Goal: Transaction & Acquisition: Purchase product/service

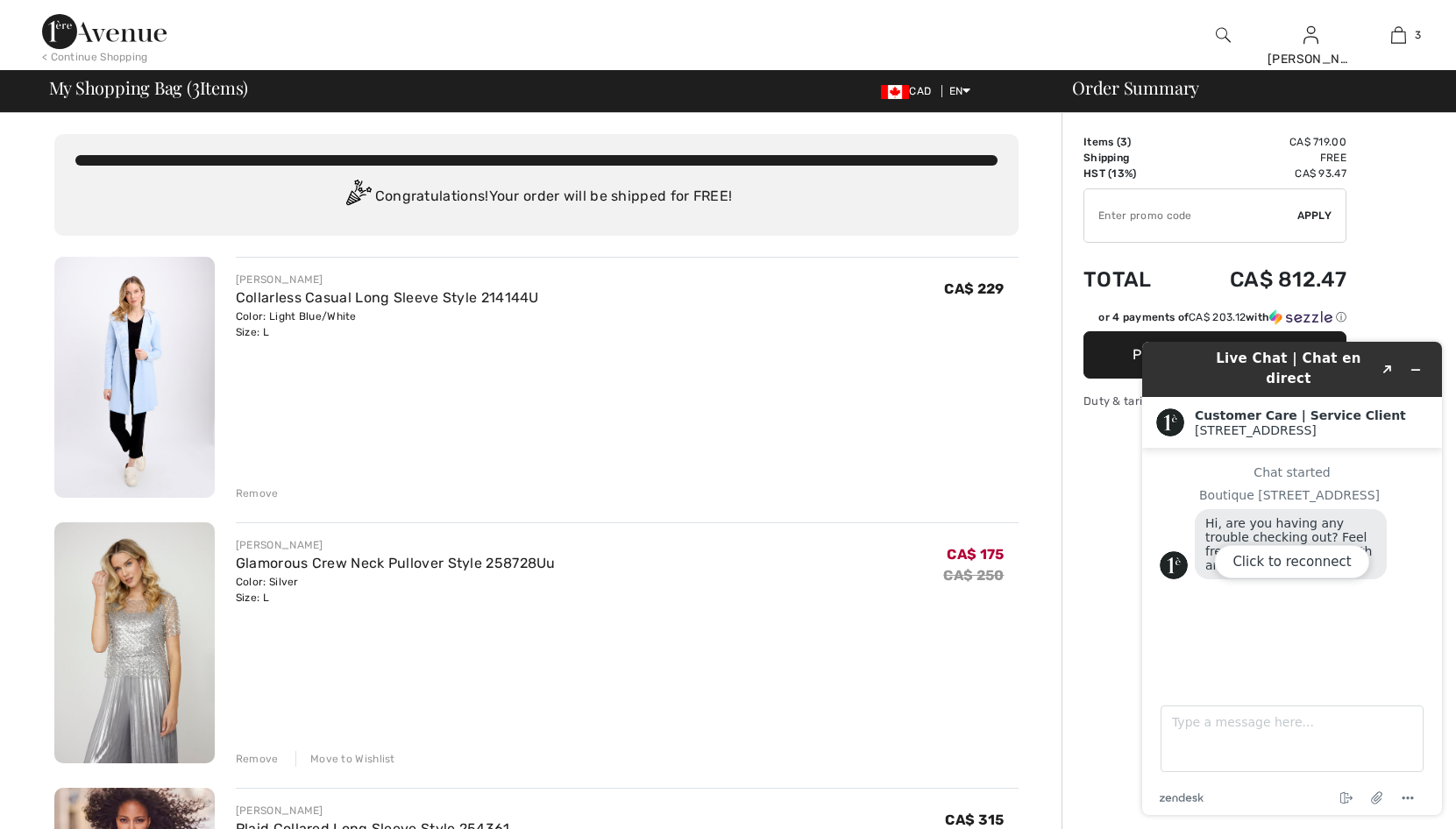
click at [188, 309] on img at bounding box center [135, 377] width 161 height 241
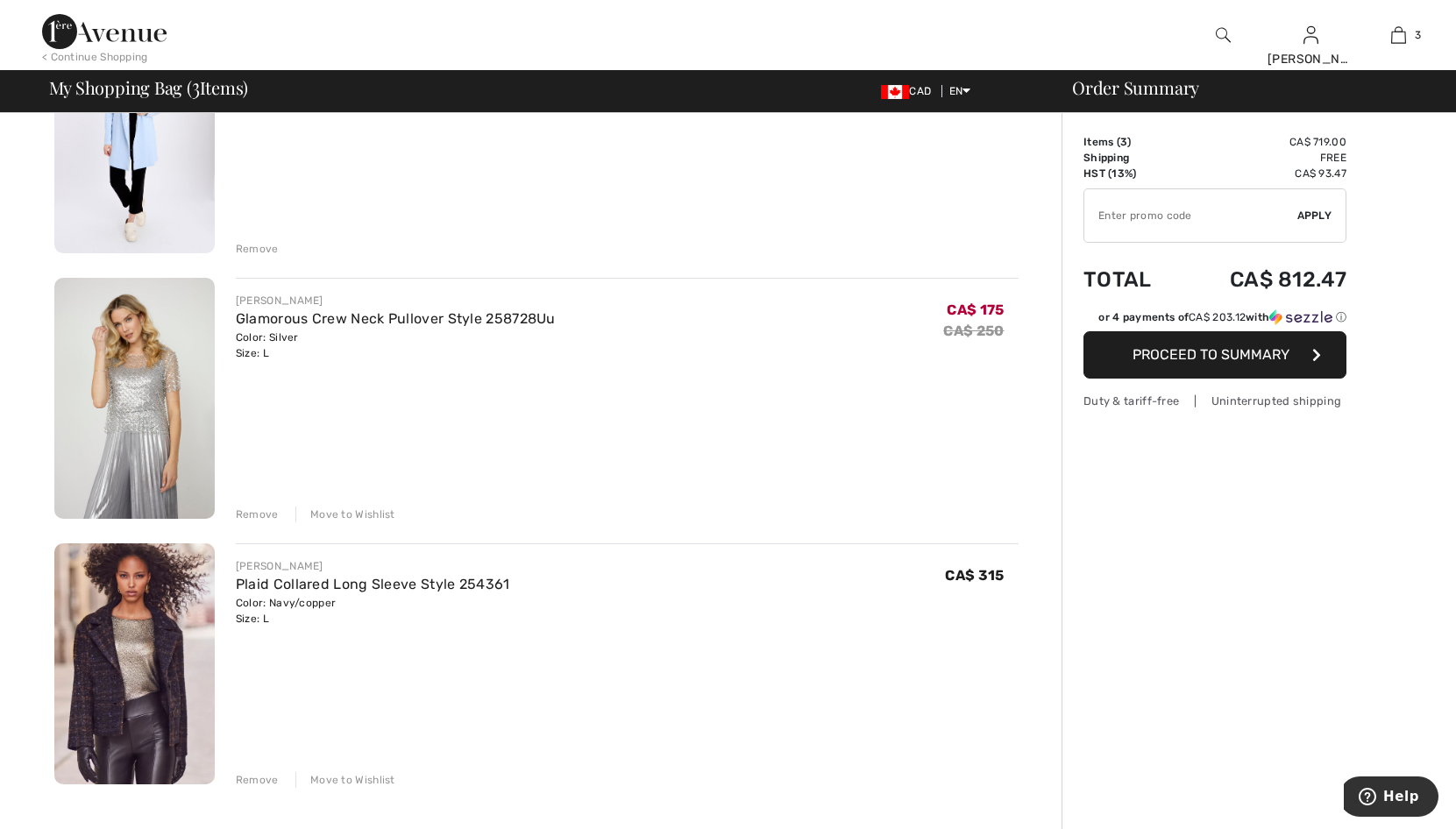
scroll to position [263, 0]
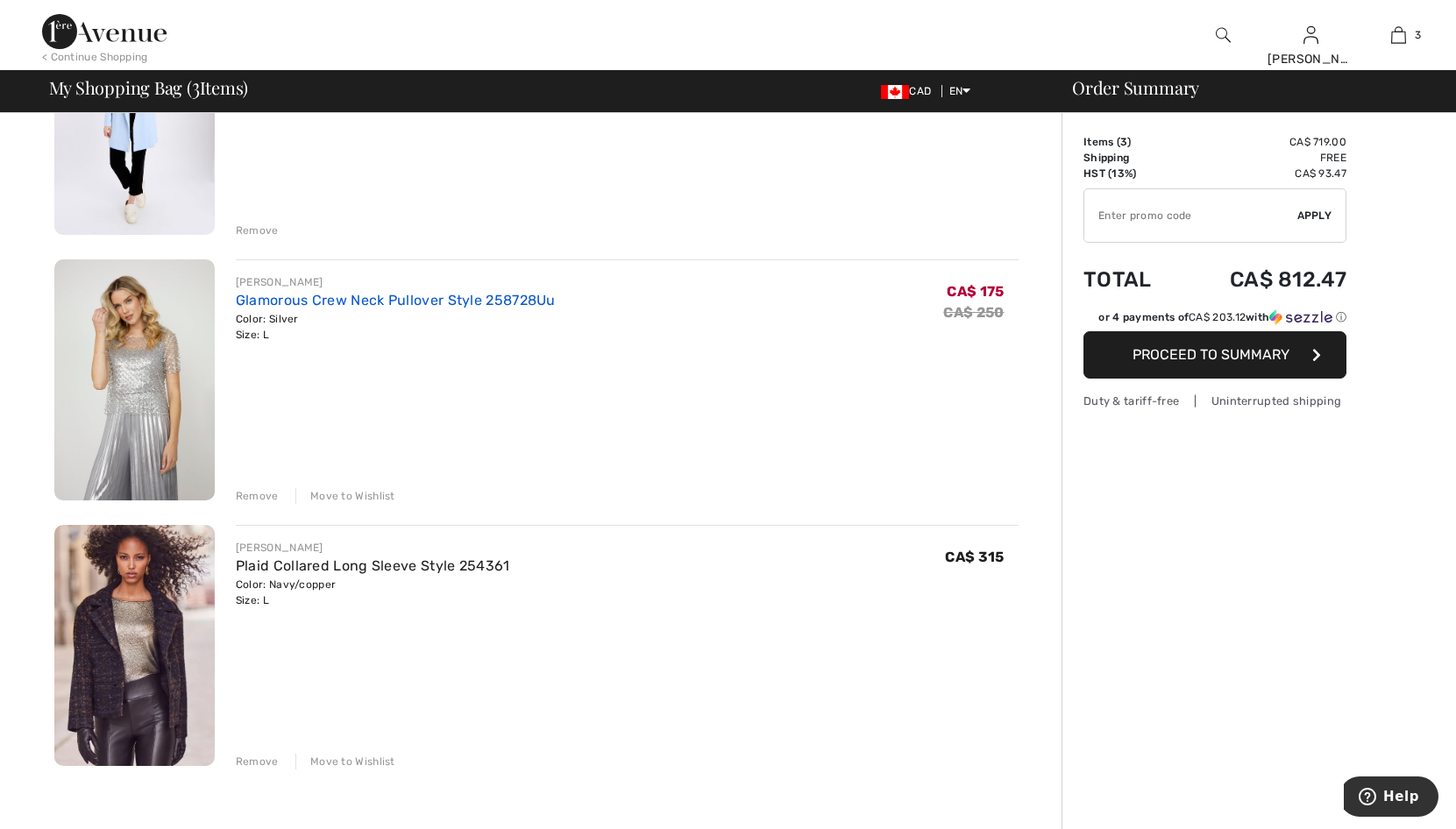
click at [326, 298] on link "Glamorous Crew Neck Pullover Style 258728Uu" at bounding box center [395, 299] width 320 height 17
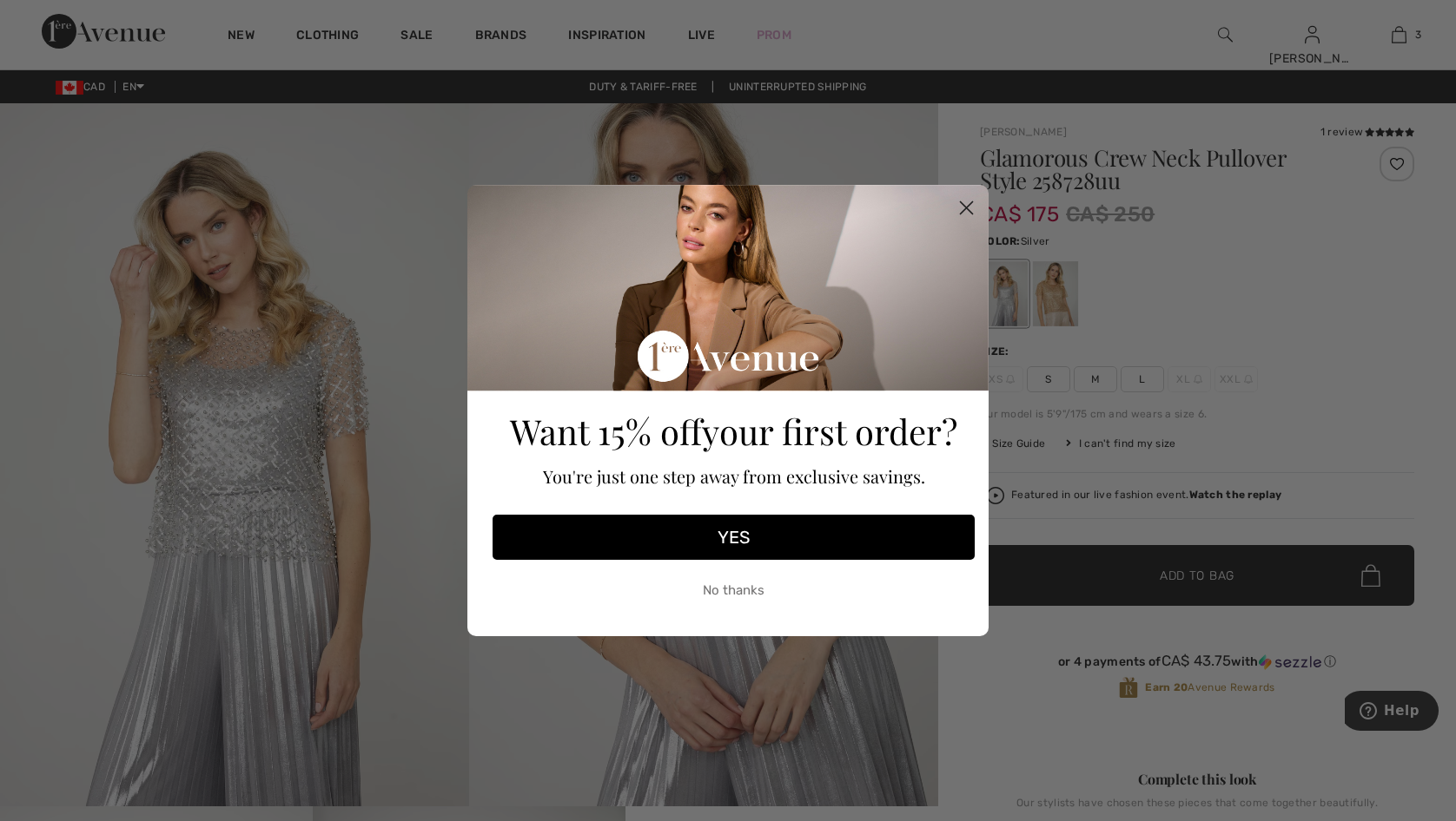
click at [1398, 167] on div "Close dialog Want 15% off your first order? You're just one step away from excl…" at bounding box center [728, 410] width 1456 height 821
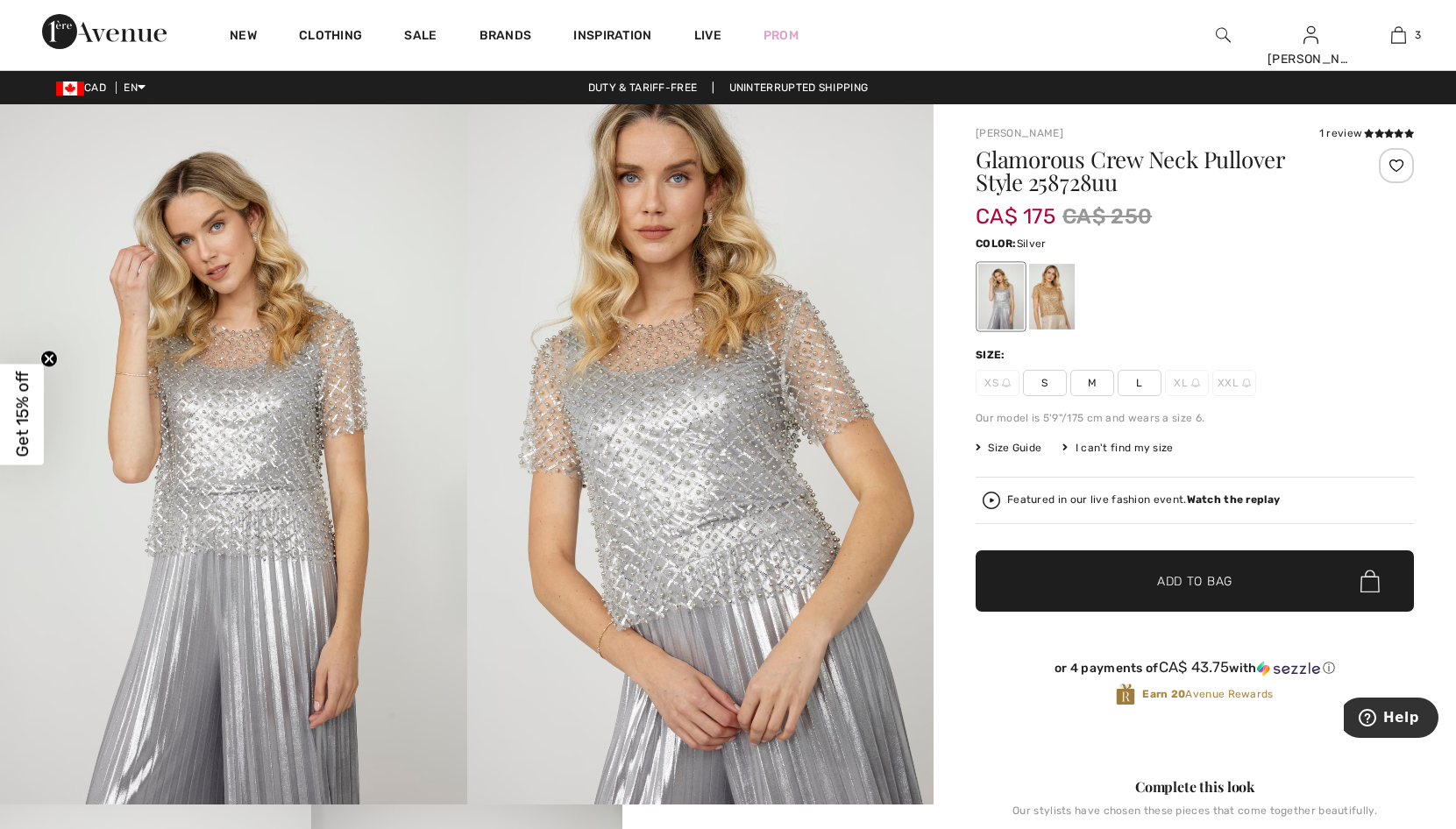
click at [1398, 163] on div at bounding box center [1396, 165] width 35 height 35
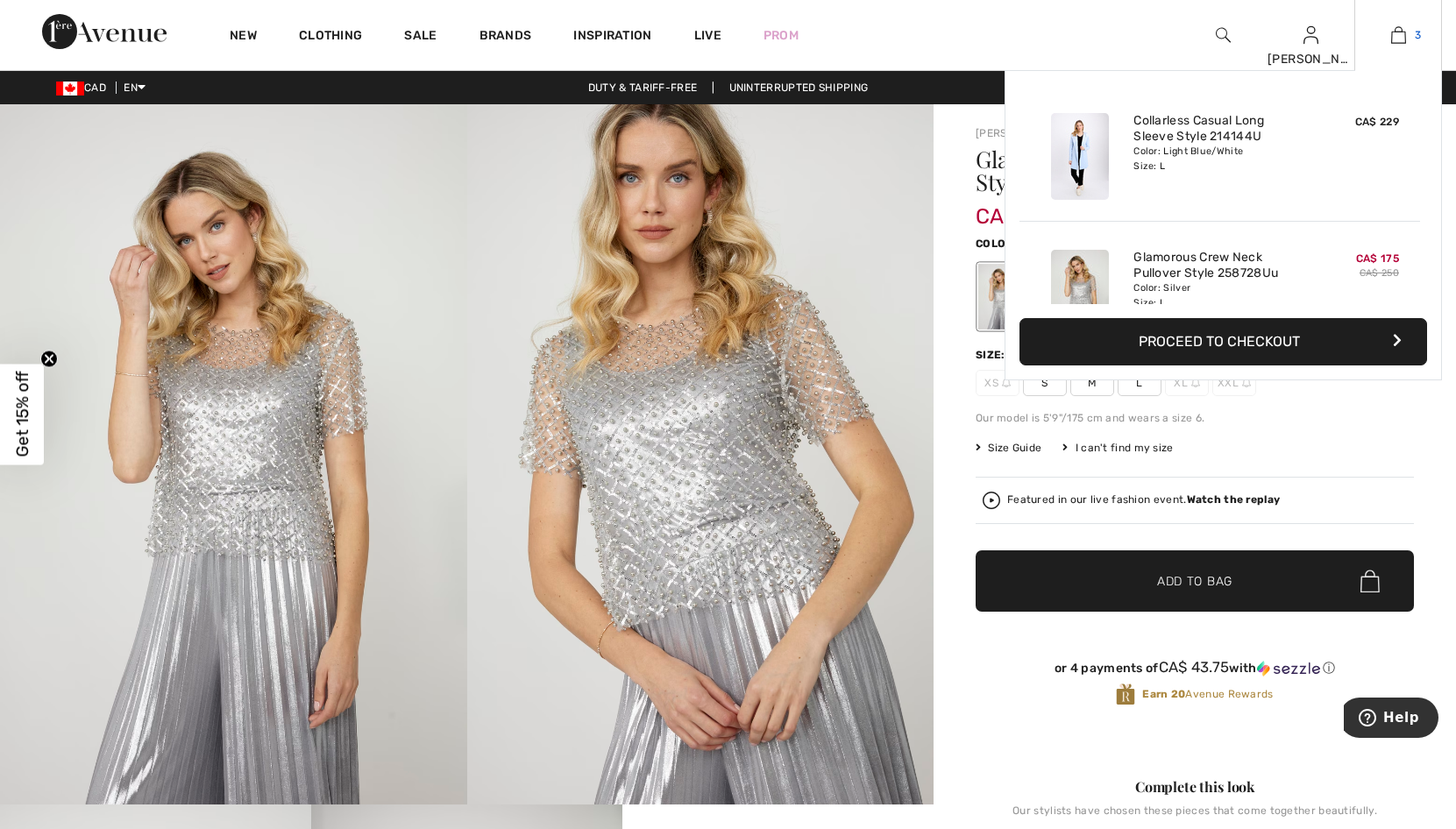
click at [1410, 31] on link "3" at bounding box center [1398, 35] width 86 height 21
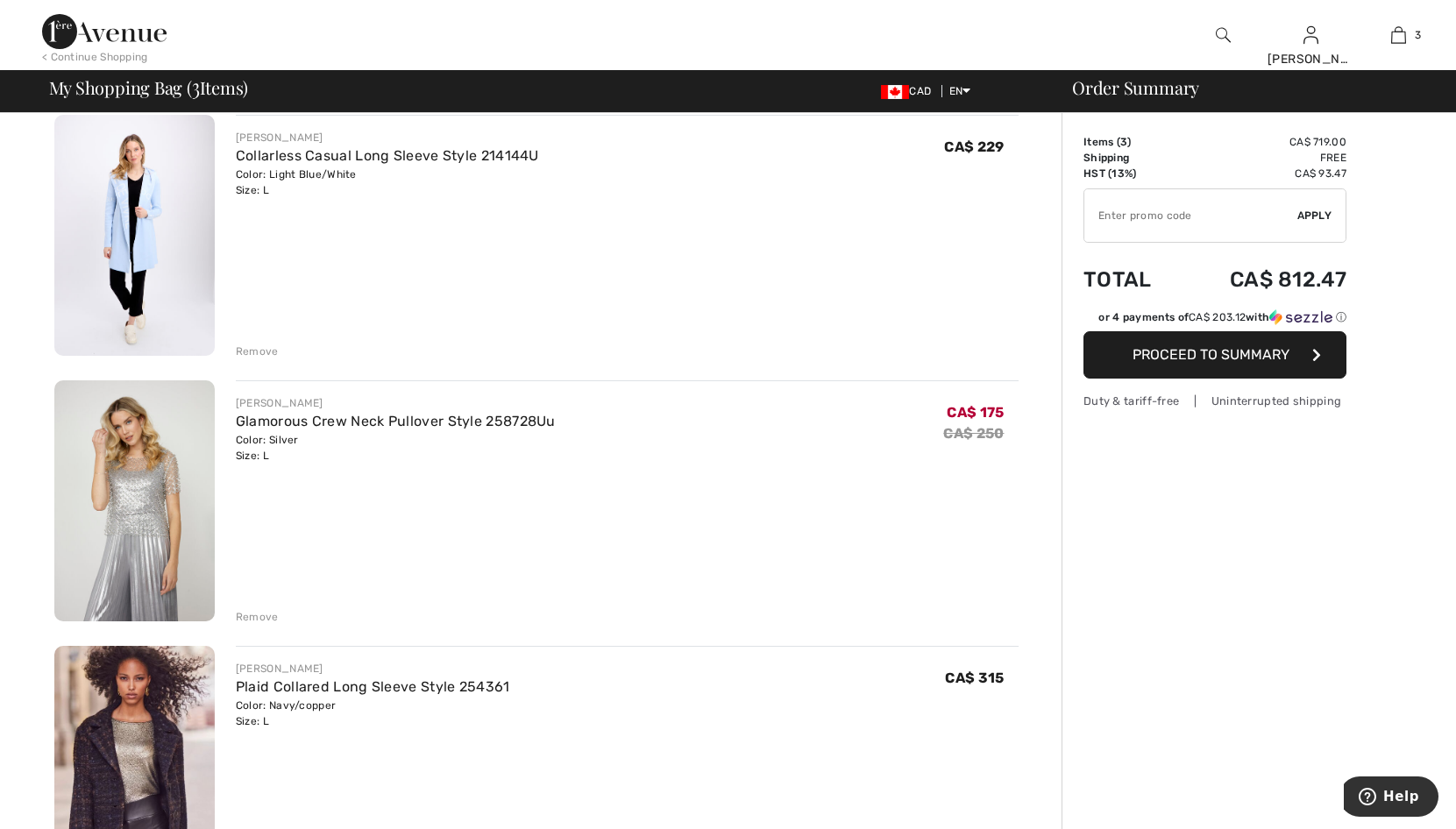
scroll to position [351, 0]
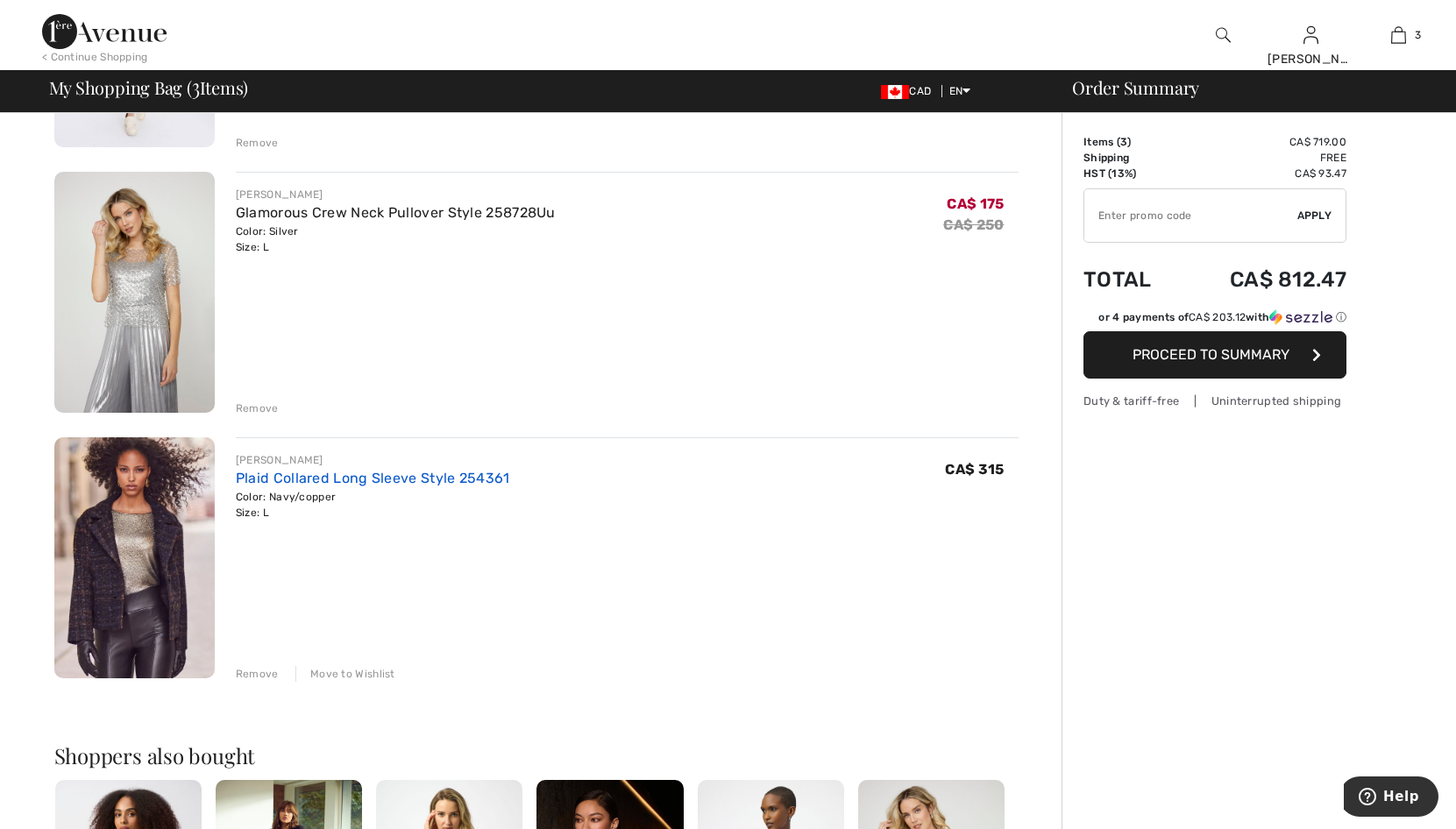
click at [352, 474] on link "Plaid Collared Long Sleeve Style 254361" at bounding box center [373, 478] width 275 height 17
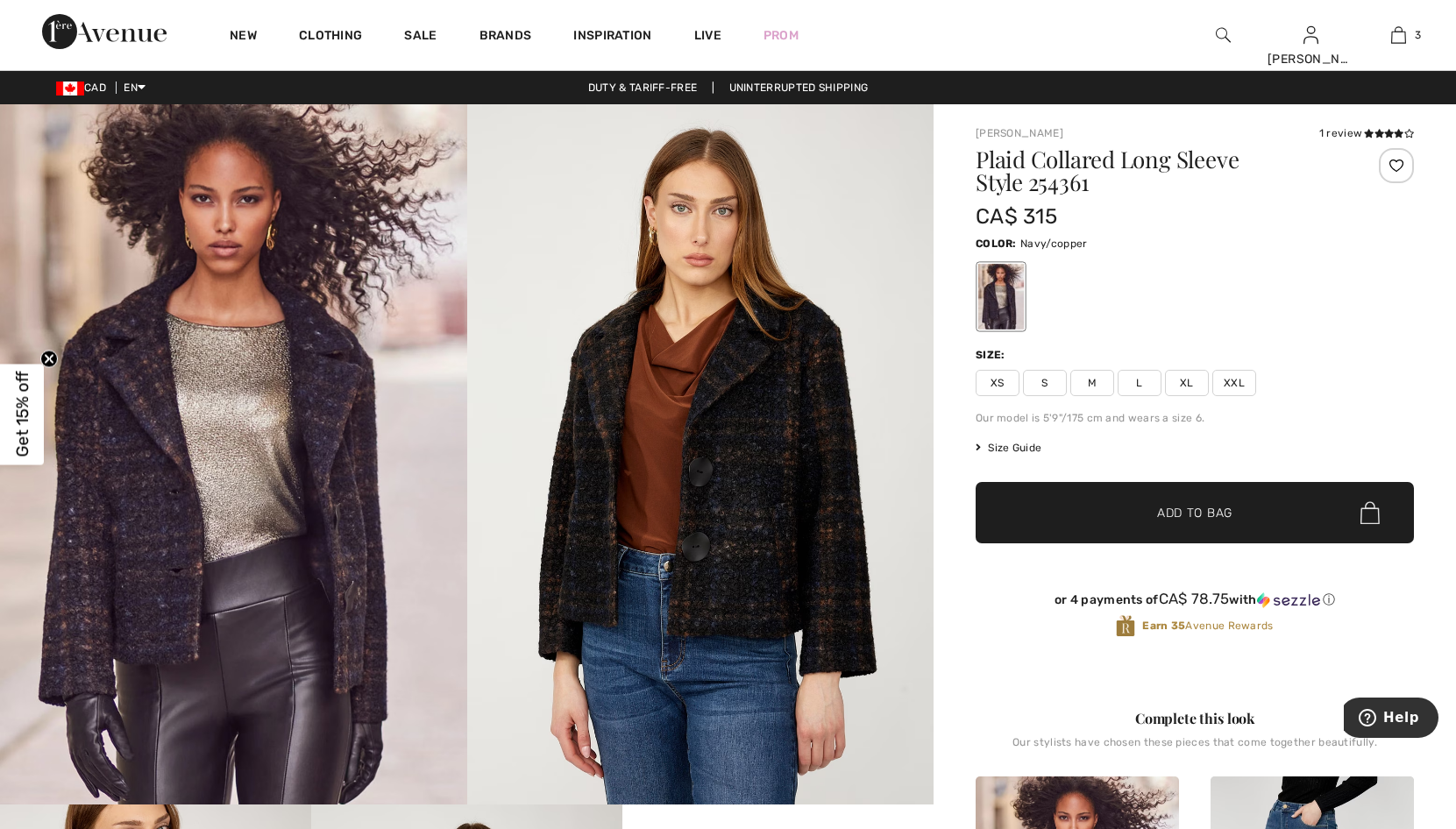
click at [1399, 172] on div at bounding box center [1396, 165] width 35 height 35
click at [1400, 131] on icon at bounding box center [1399, 133] width 10 height 9
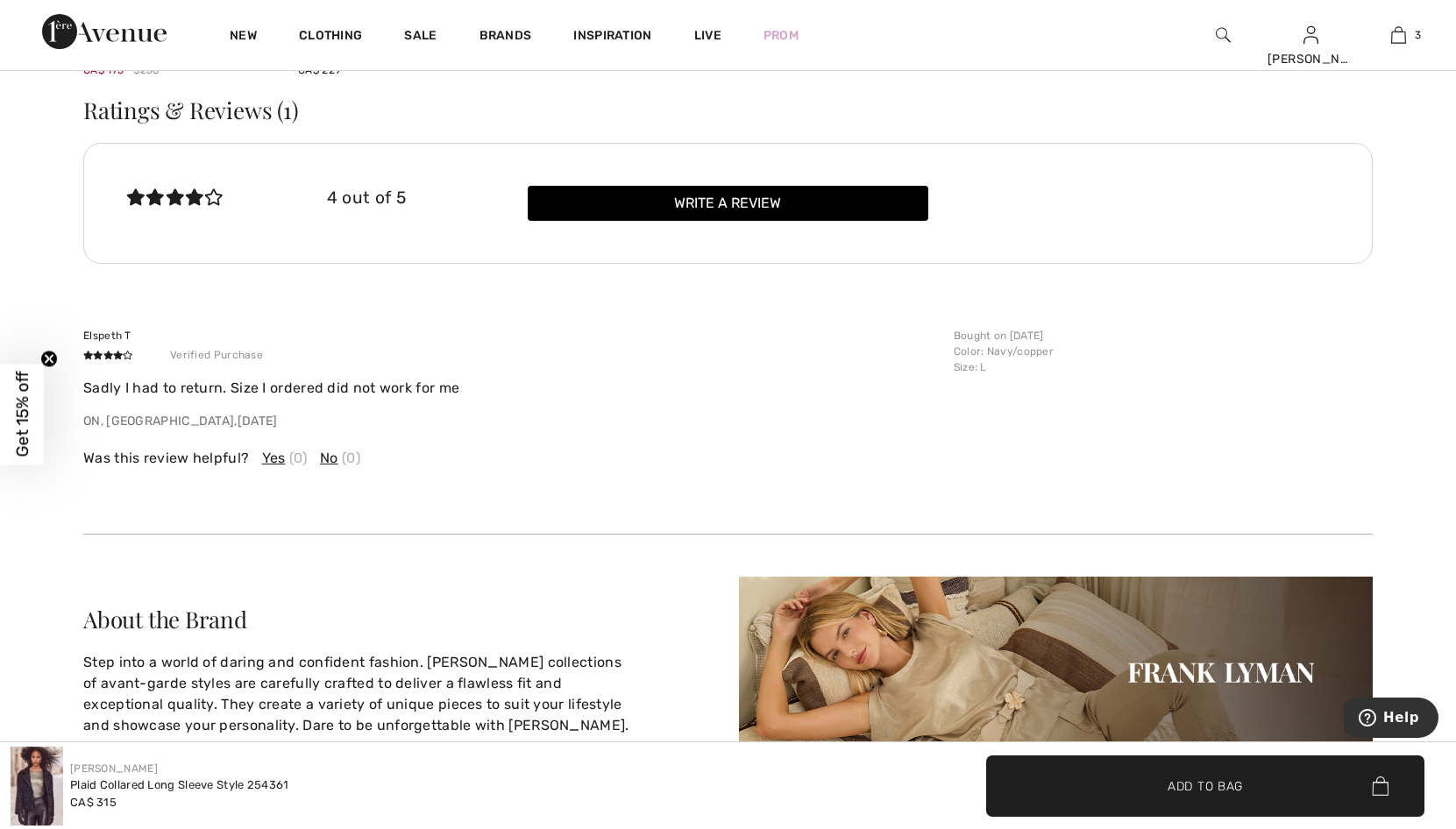
scroll to position [2910, 0]
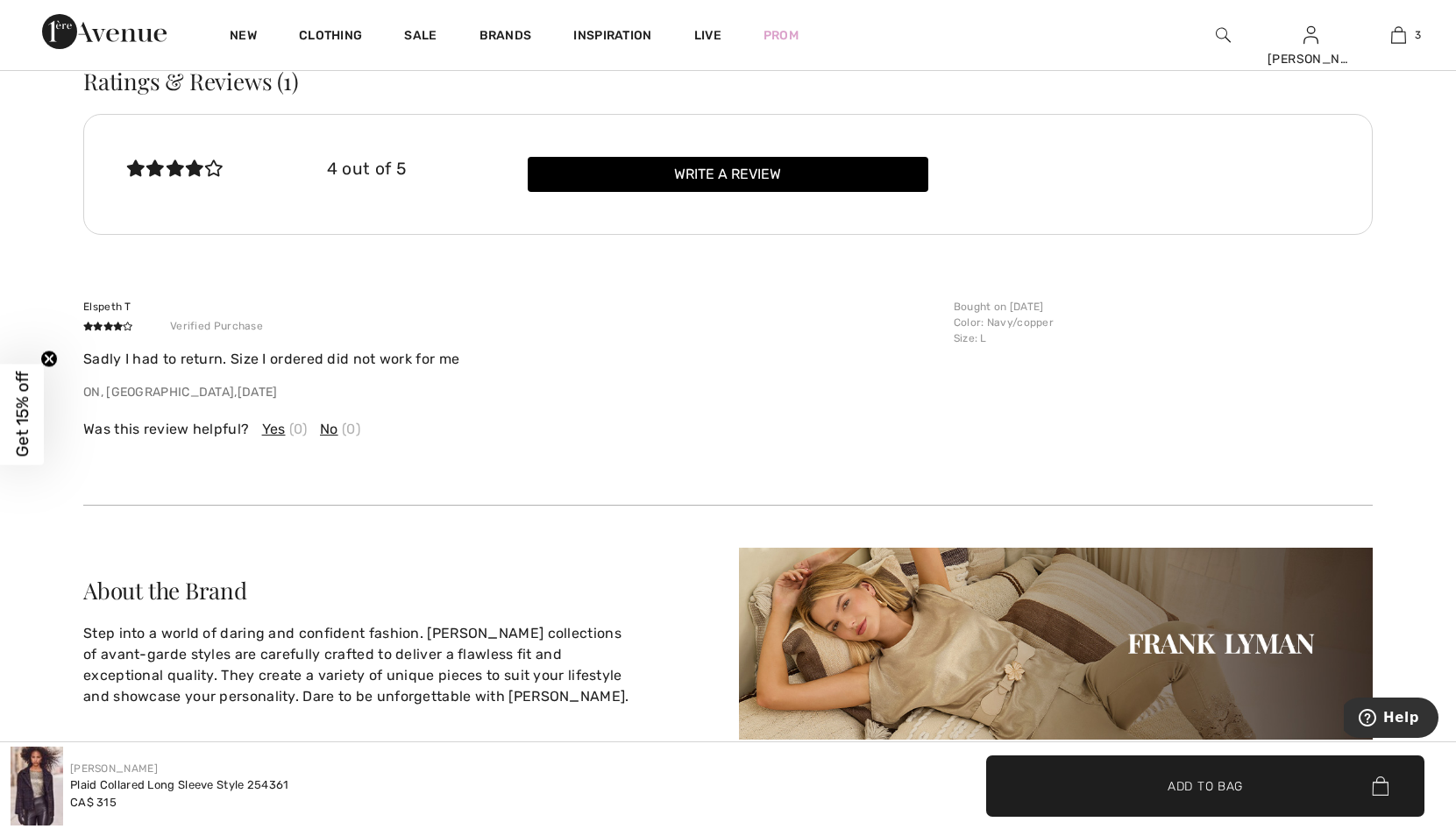
click at [323, 435] on span "No" at bounding box center [329, 429] width 19 height 21
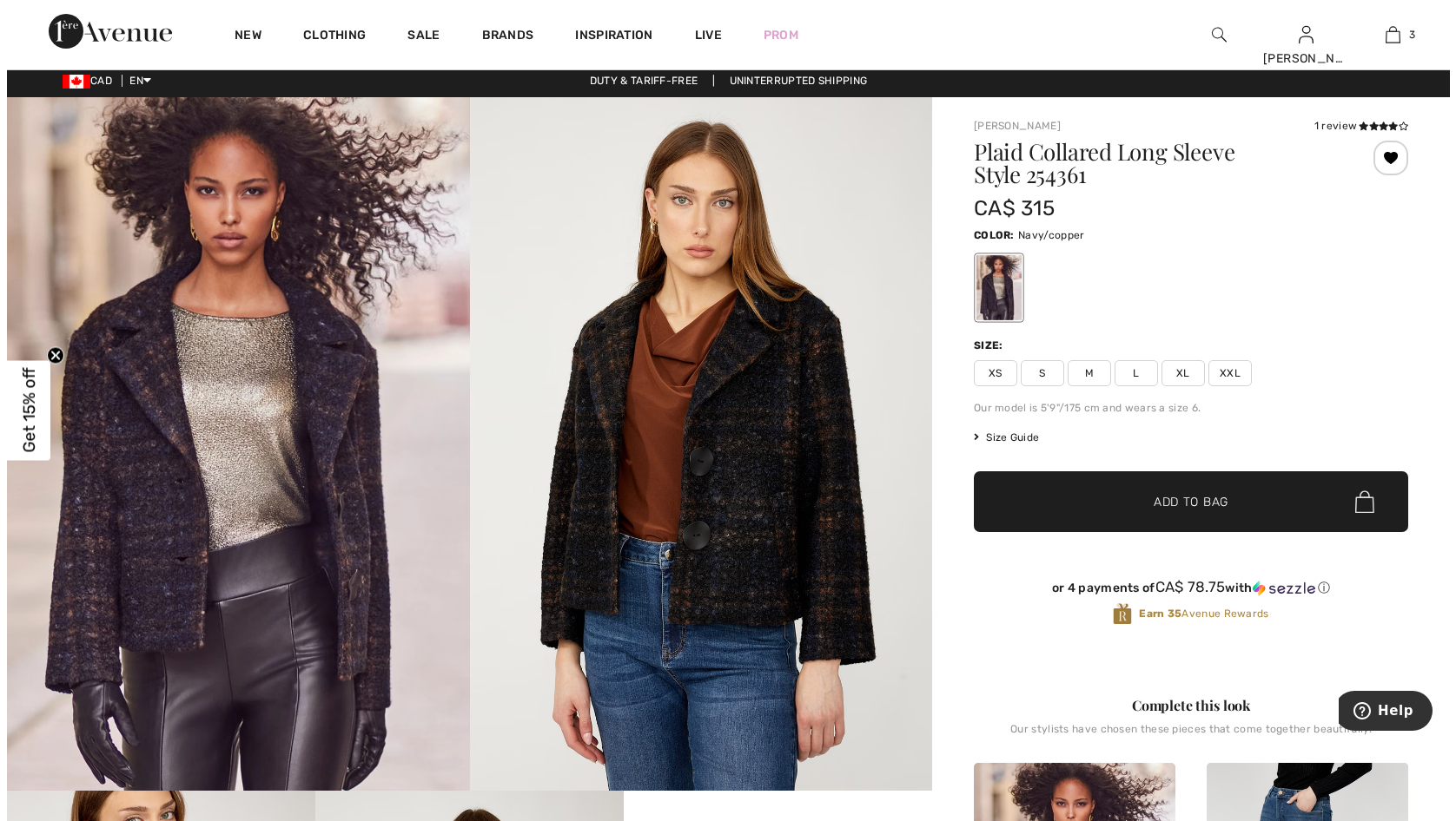
scroll to position [0, 0]
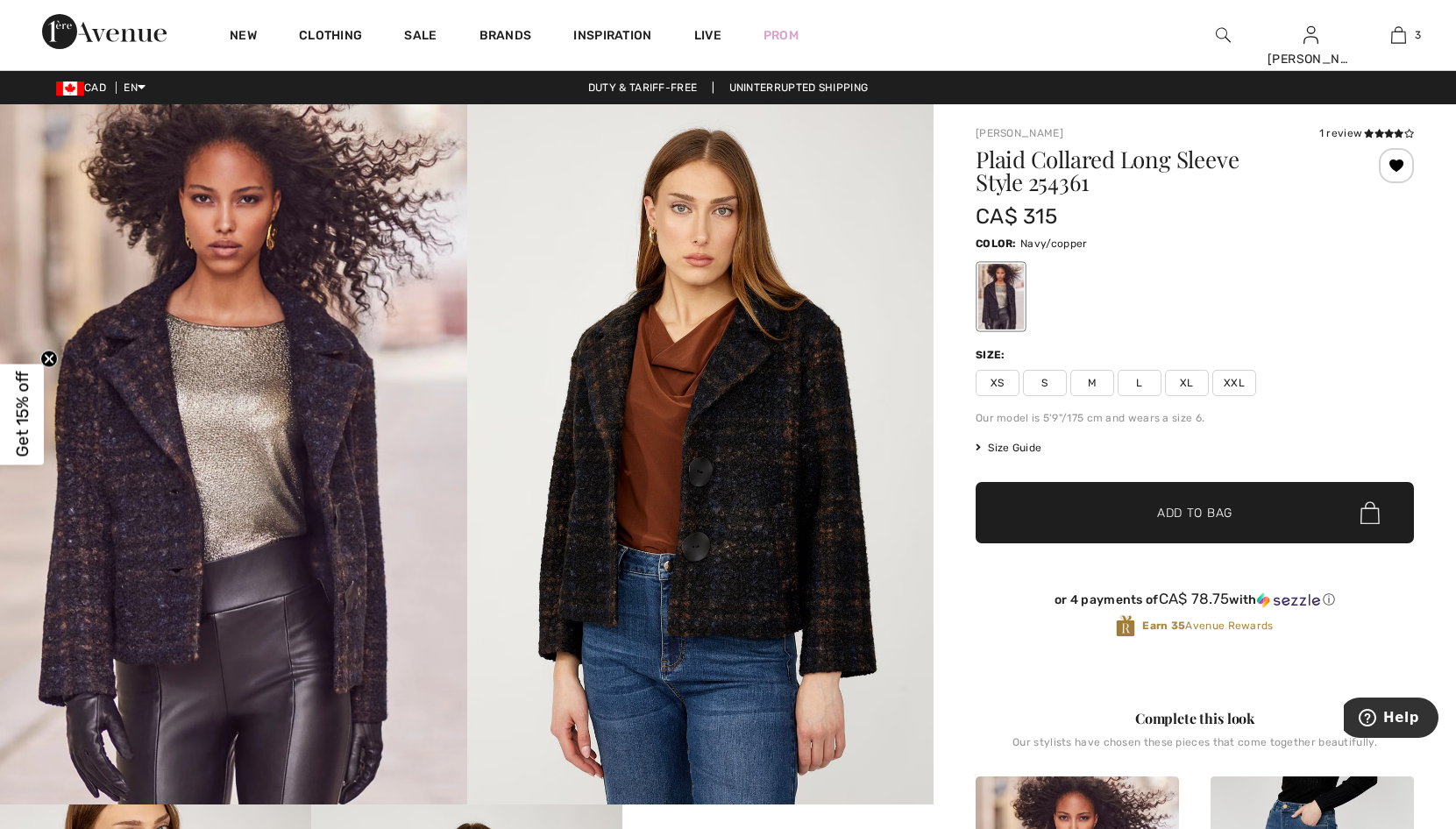
click at [234, 350] on img at bounding box center [233, 454] width 467 height 700
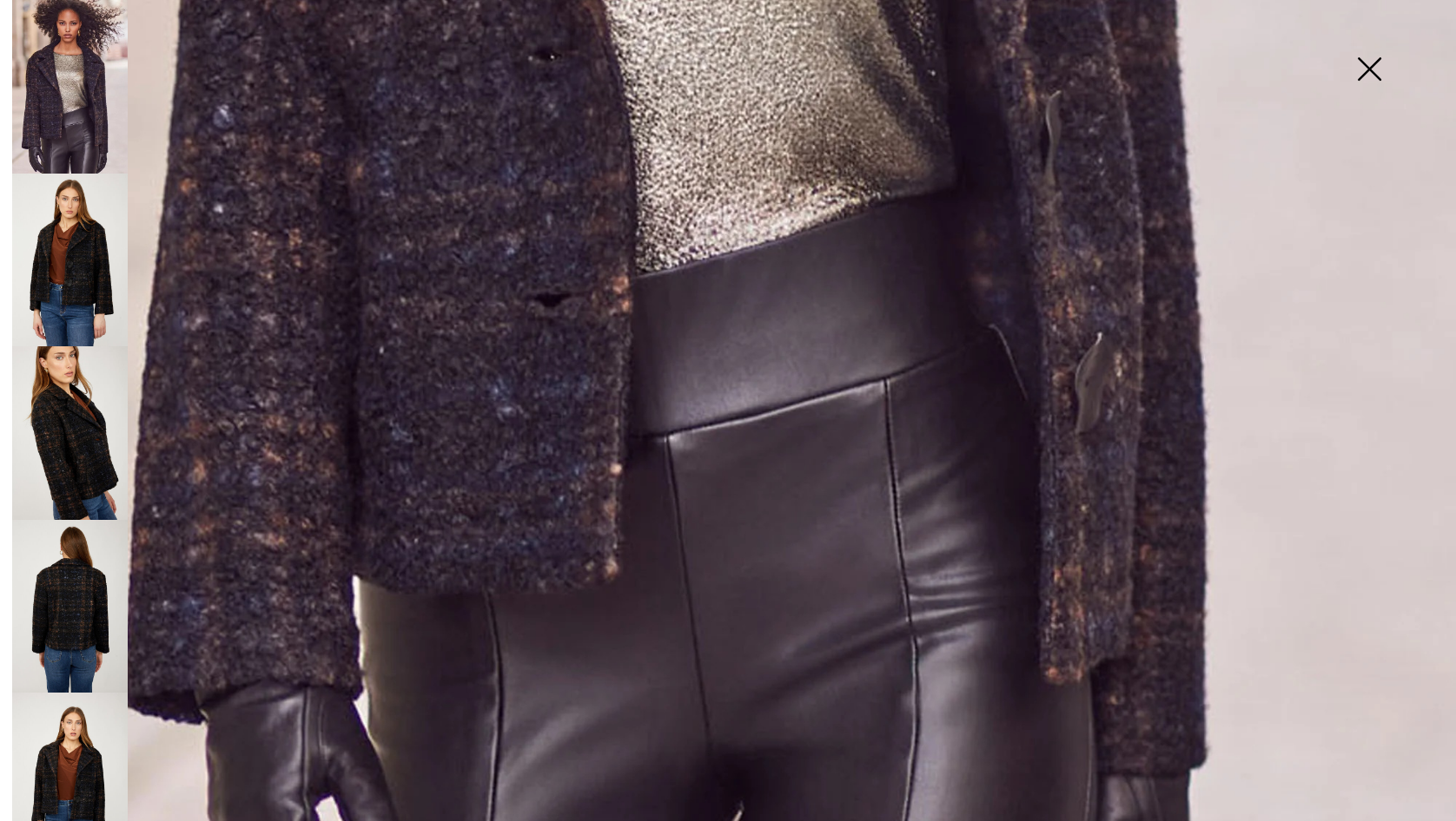
scroll to position [1342, 0]
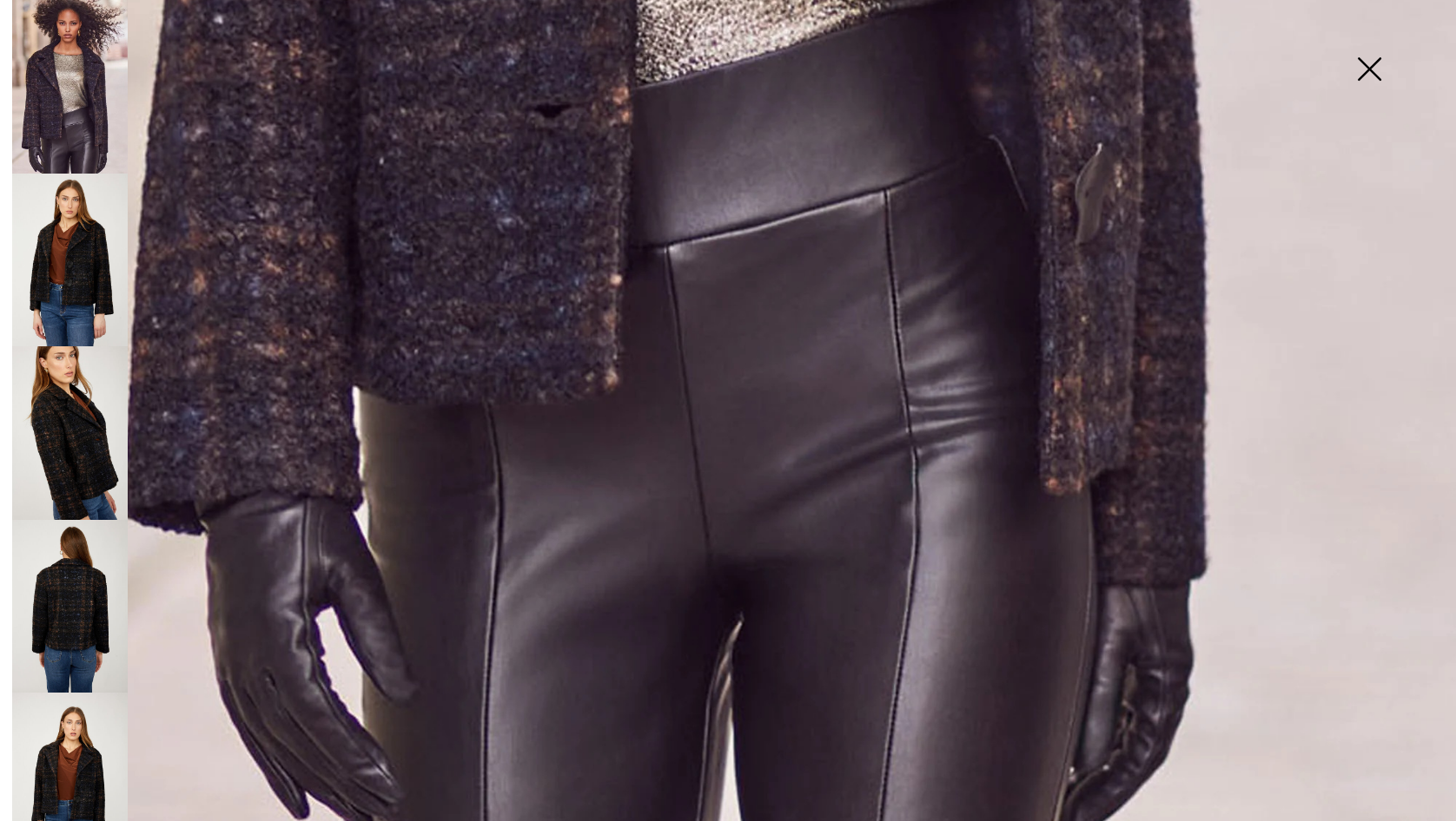
click at [93, 257] on img at bounding box center [70, 260] width 116 height 174
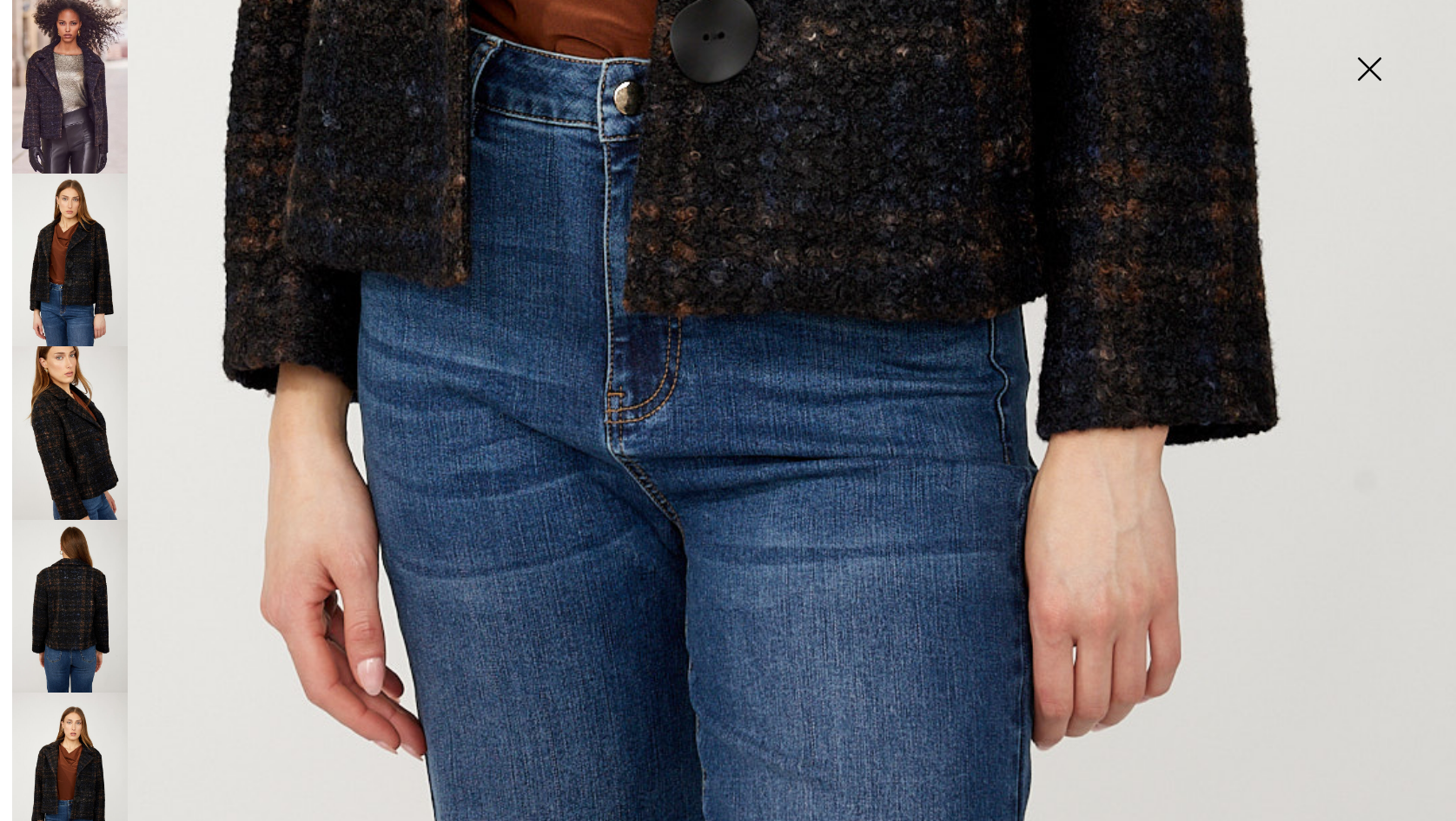
click at [75, 427] on img at bounding box center [70, 433] width 116 height 174
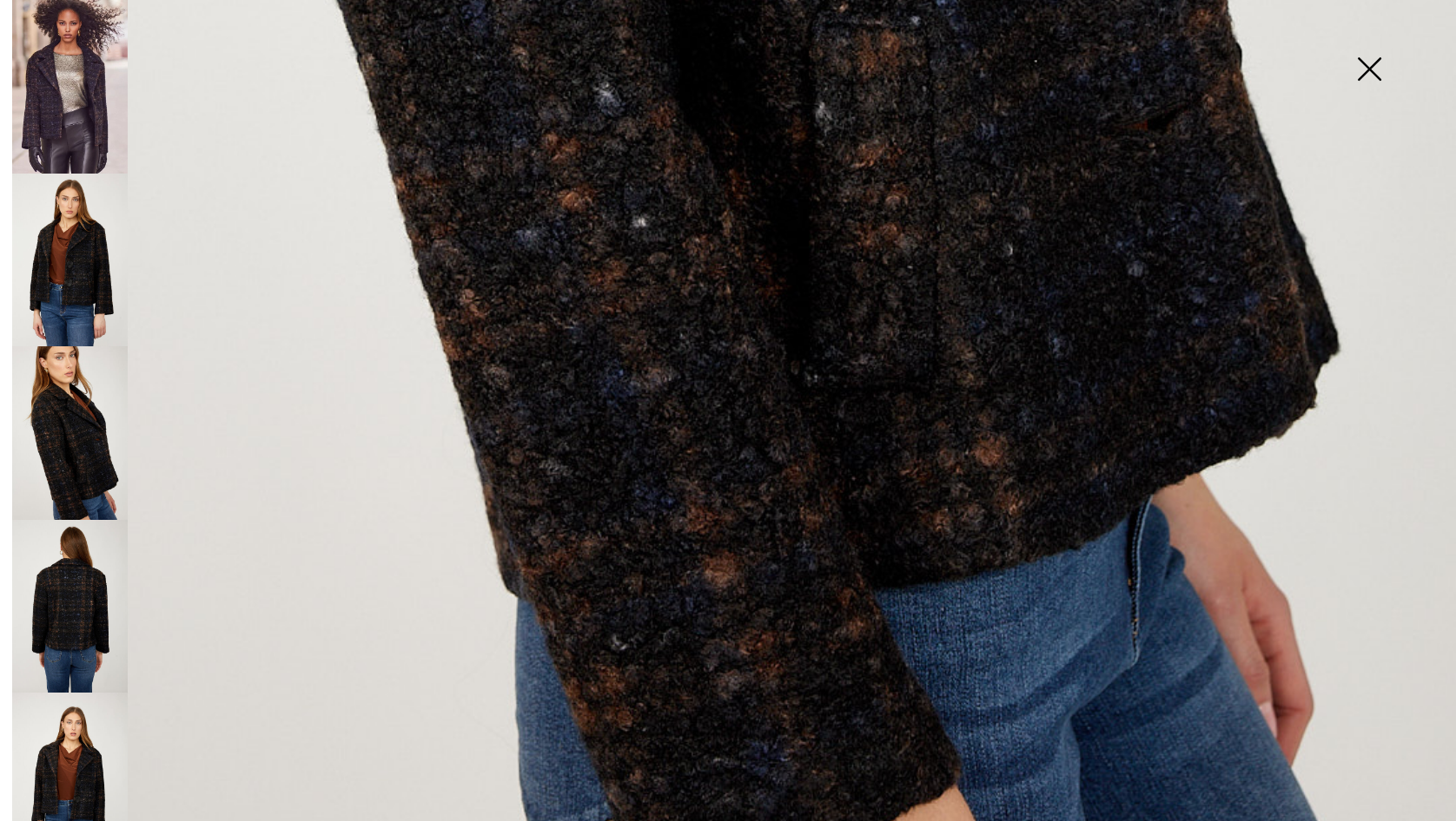
click at [74, 596] on img at bounding box center [70, 607] width 116 height 174
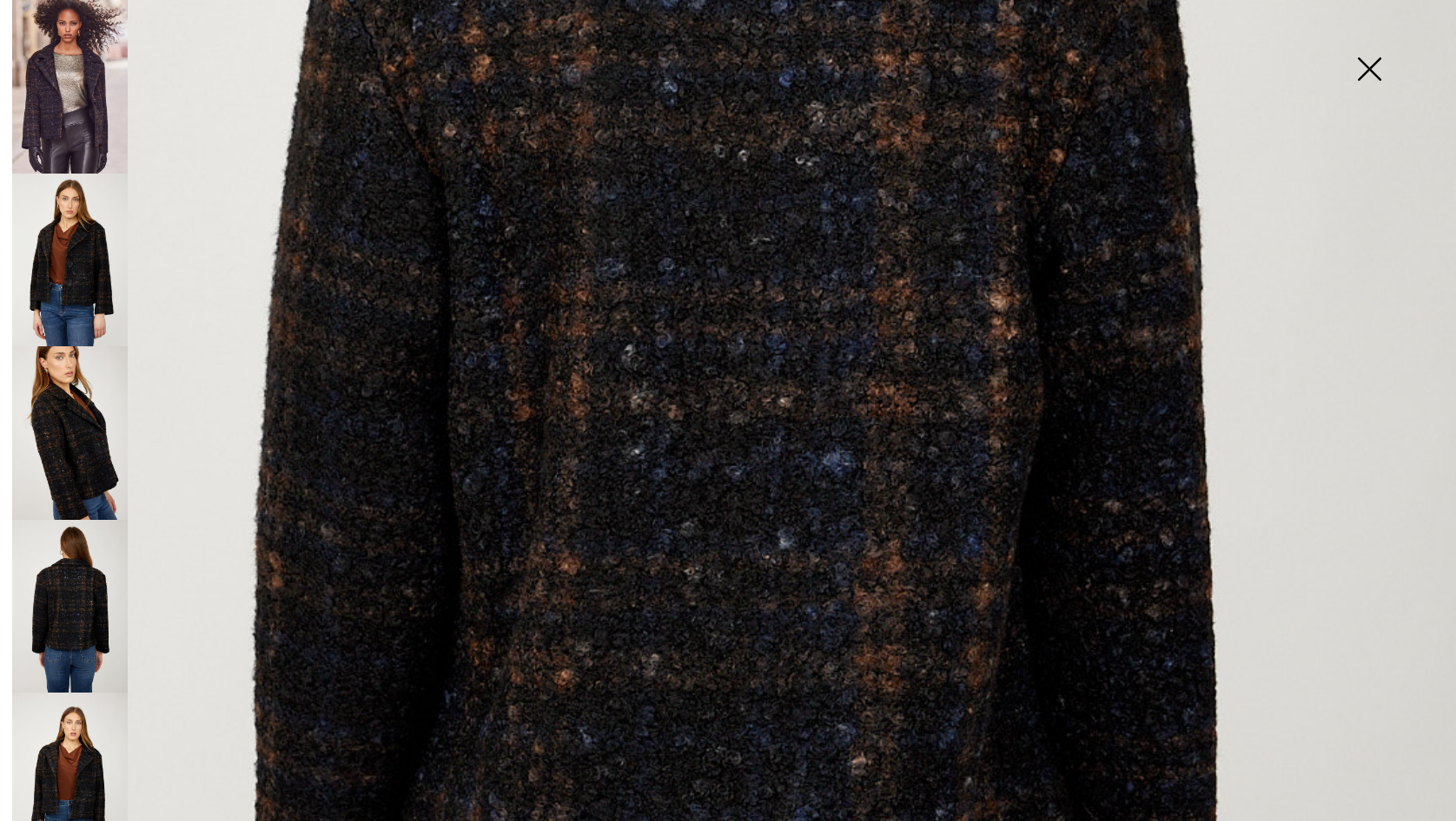
scroll to position [1082, 0]
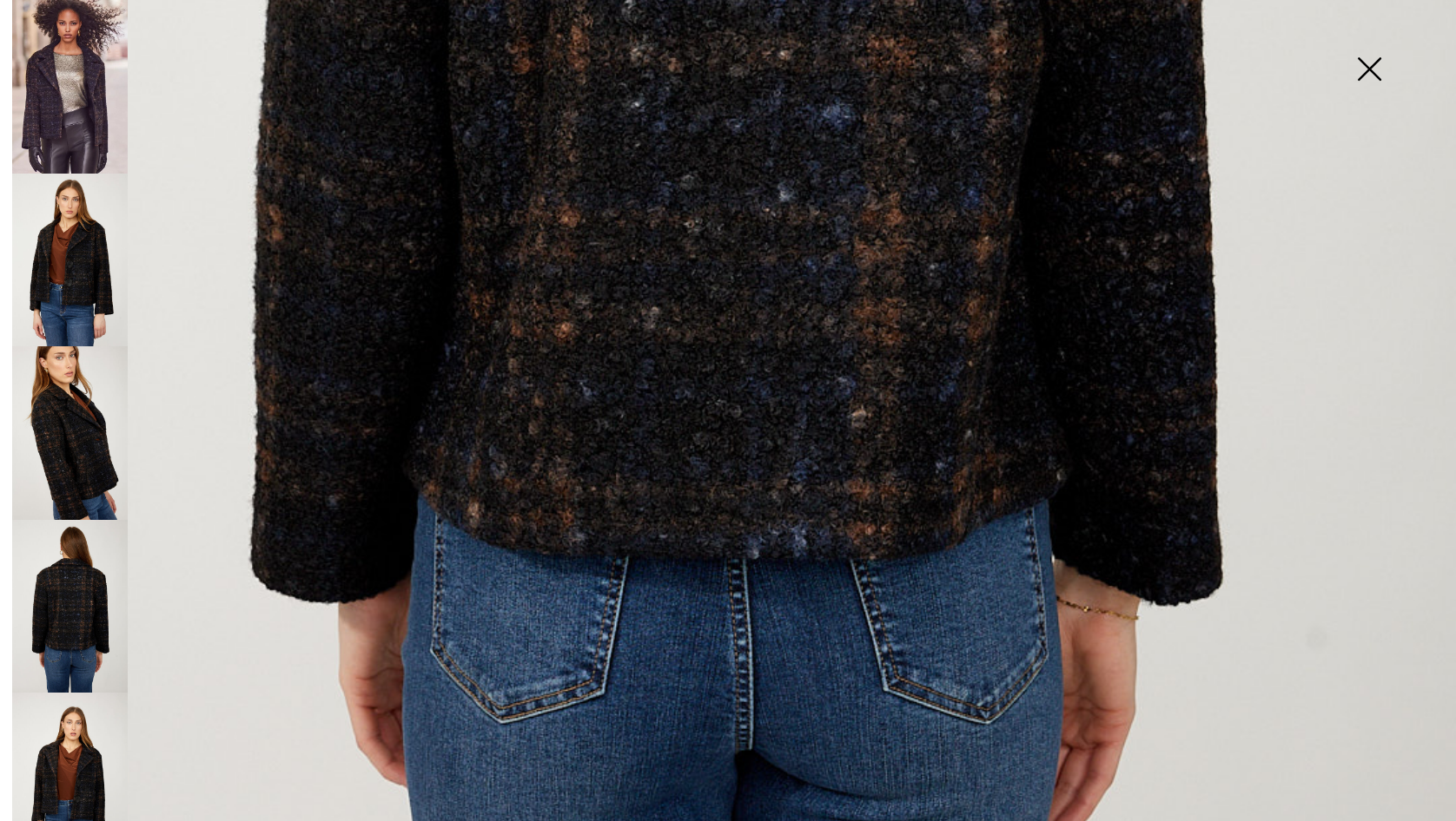
click at [84, 751] on img at bounding box center [70, 780] width 116 height 174
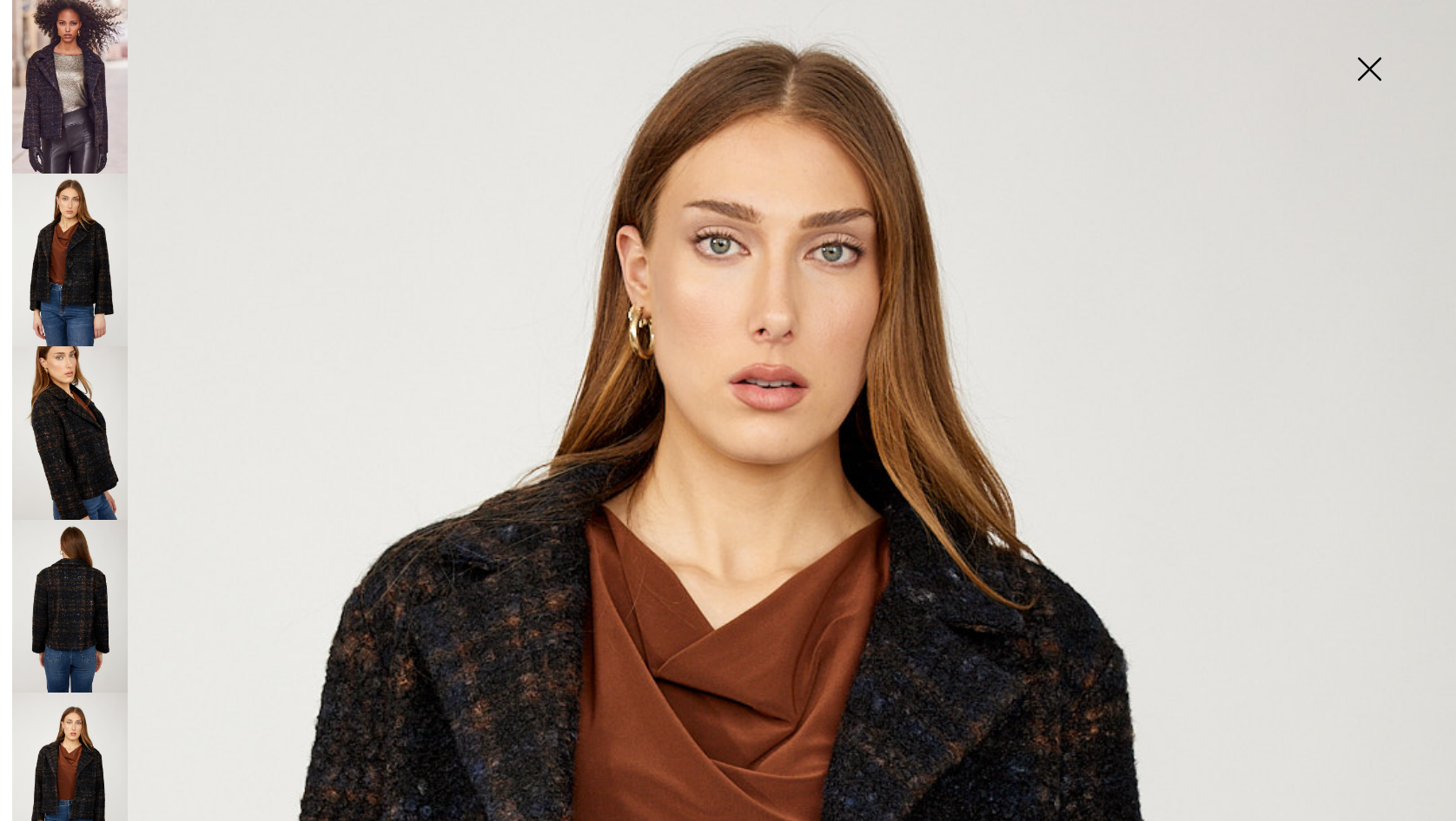
scroll to position [0, 0]
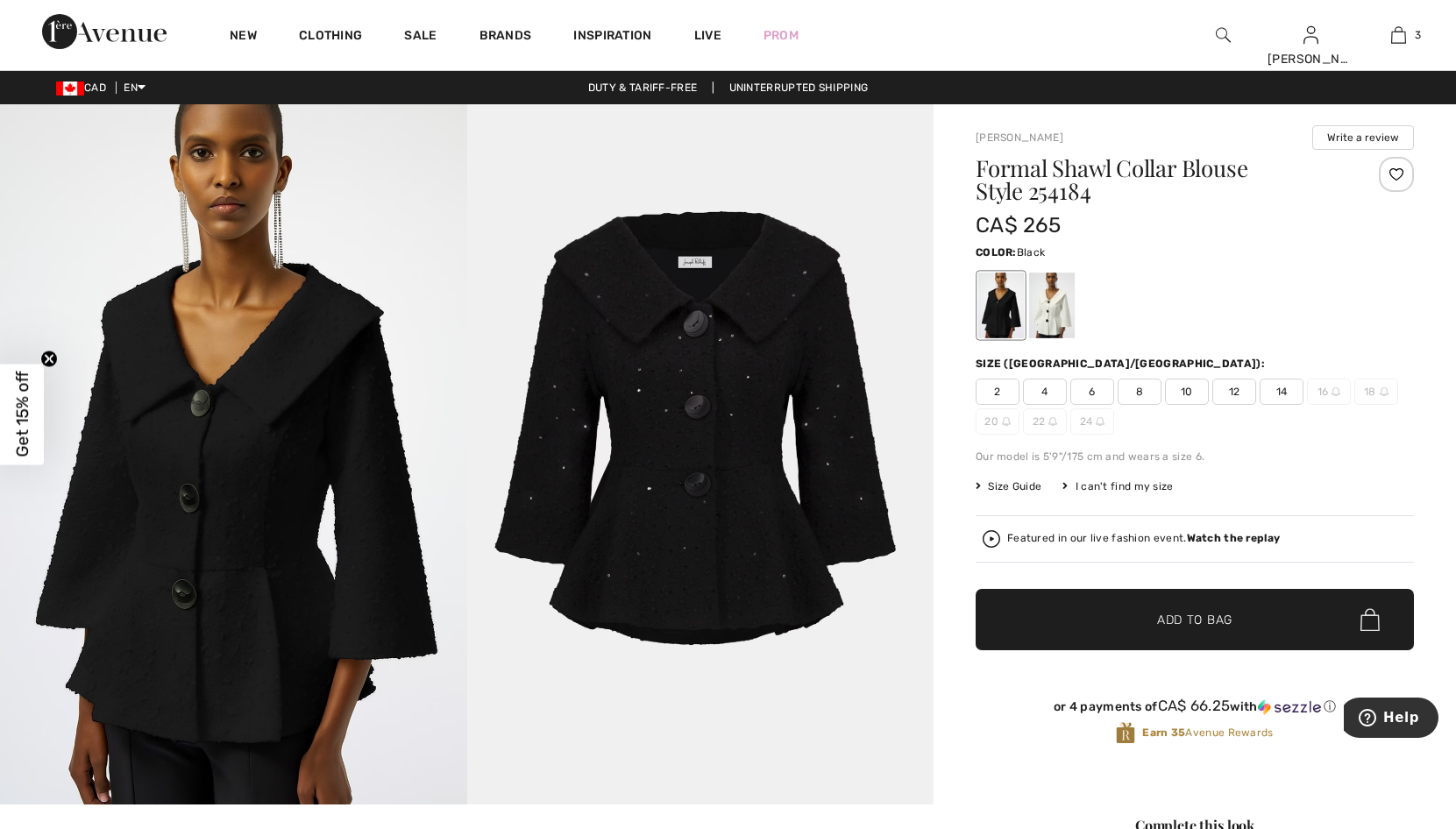
click at [276, 444] on img at bounding box center [233, 454] width 467 height 700
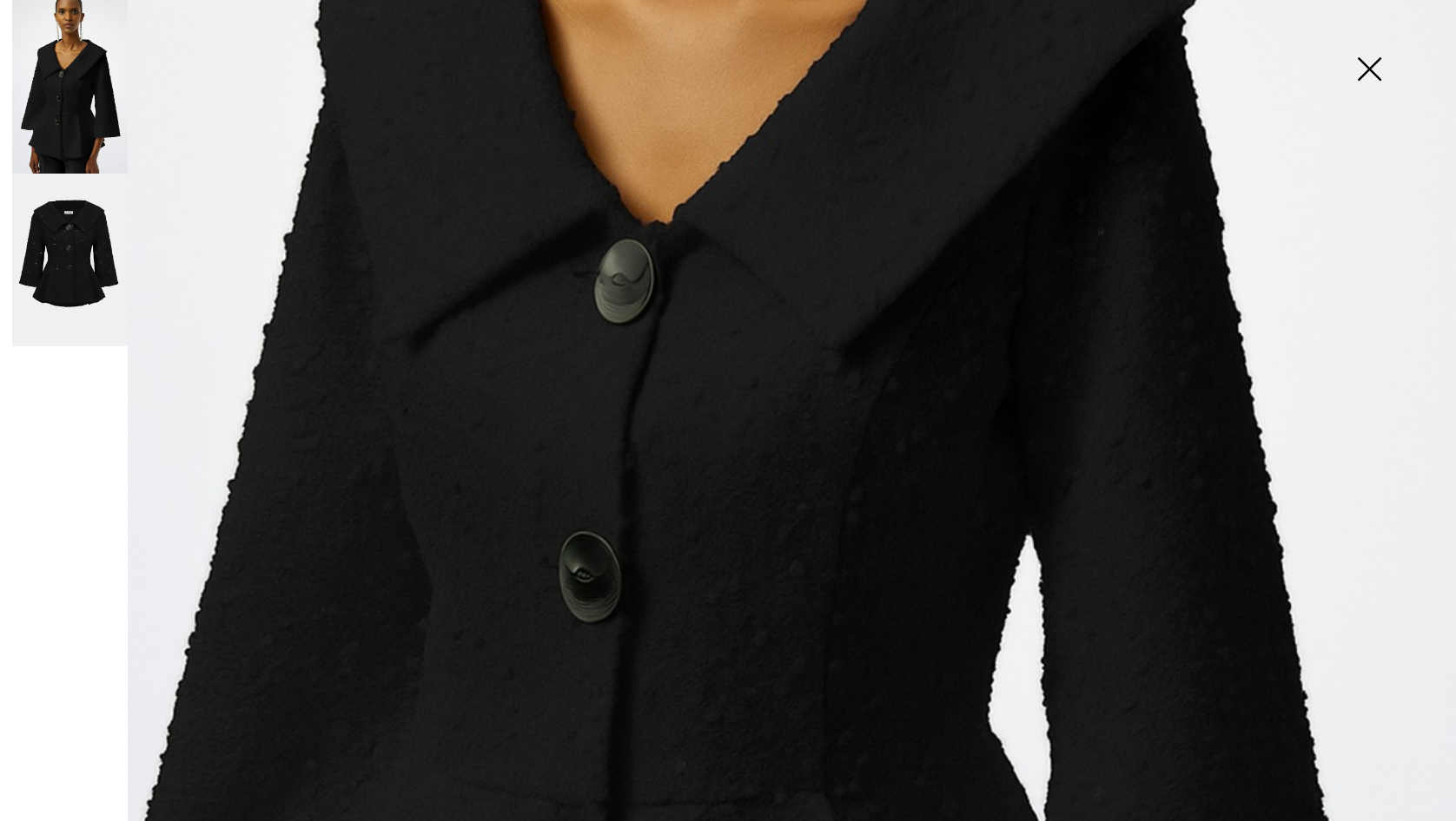
scroll to position [648, 0]
click at [60, 233] on img at bounding box center [70, 260] width 116 height 174
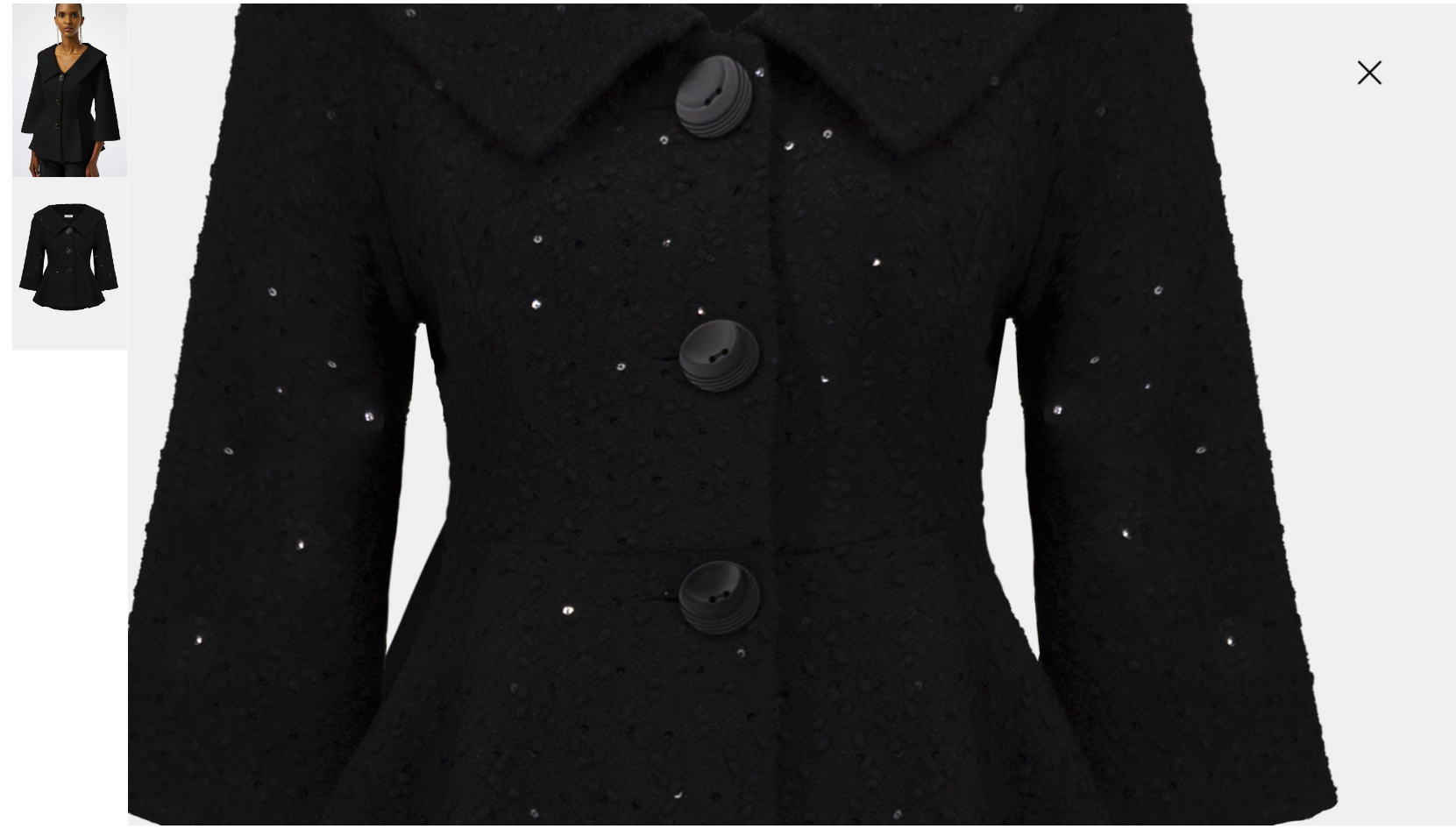
scroll to position [742, 0]
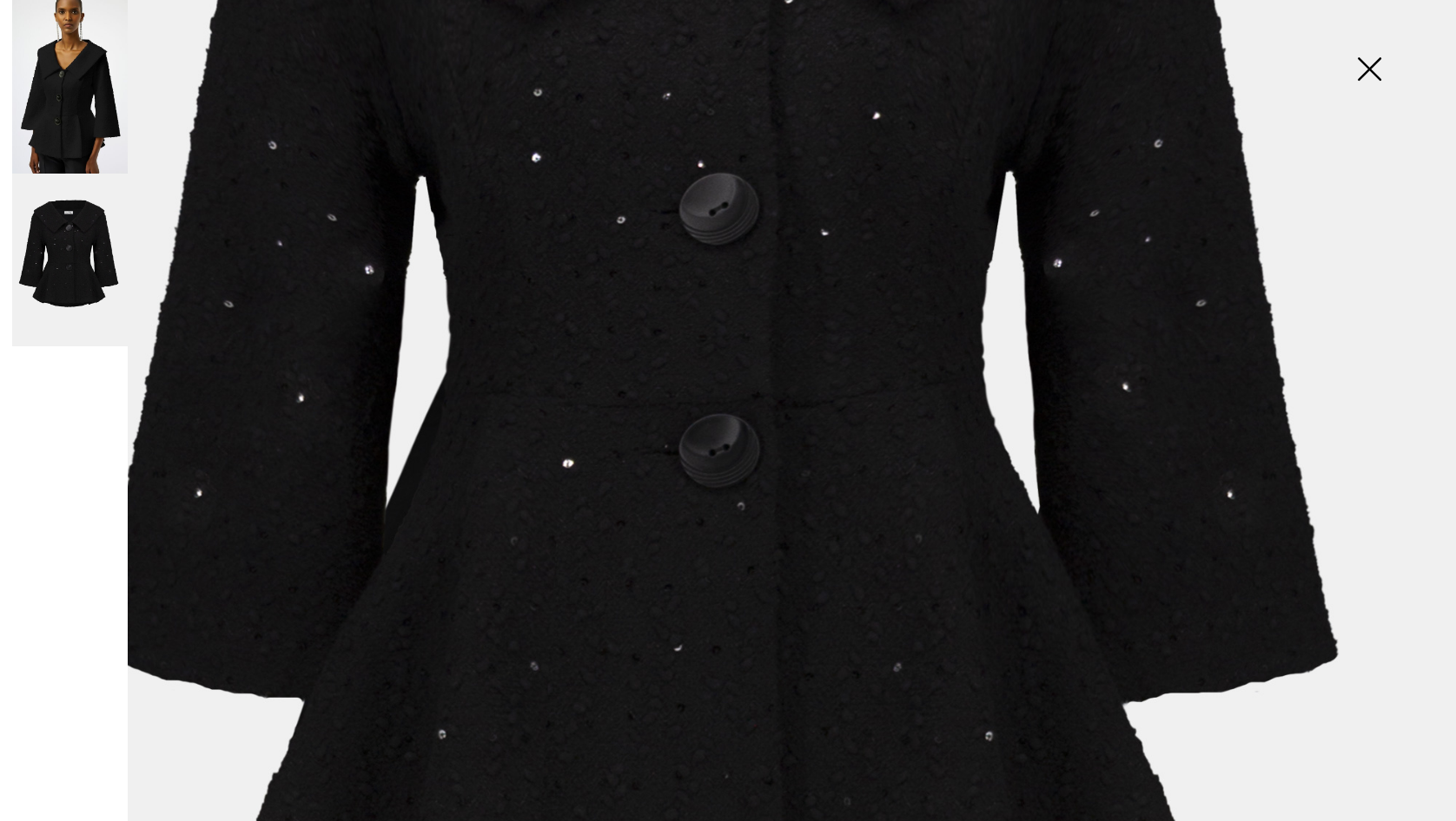
click at [1384, 65] on img at bounding box center [1369, 71] width 86 height 89
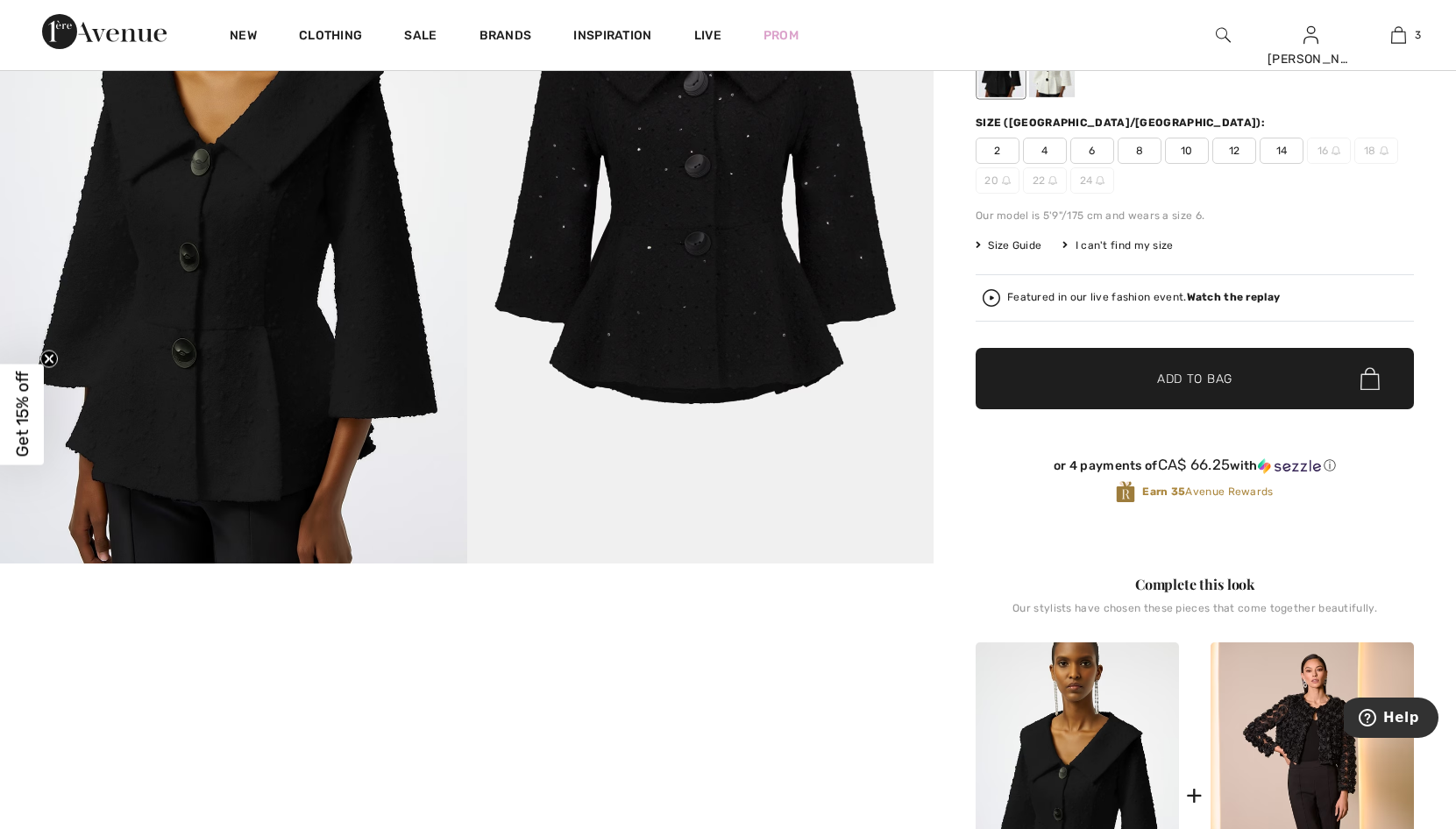
scroll to position [526, 0]
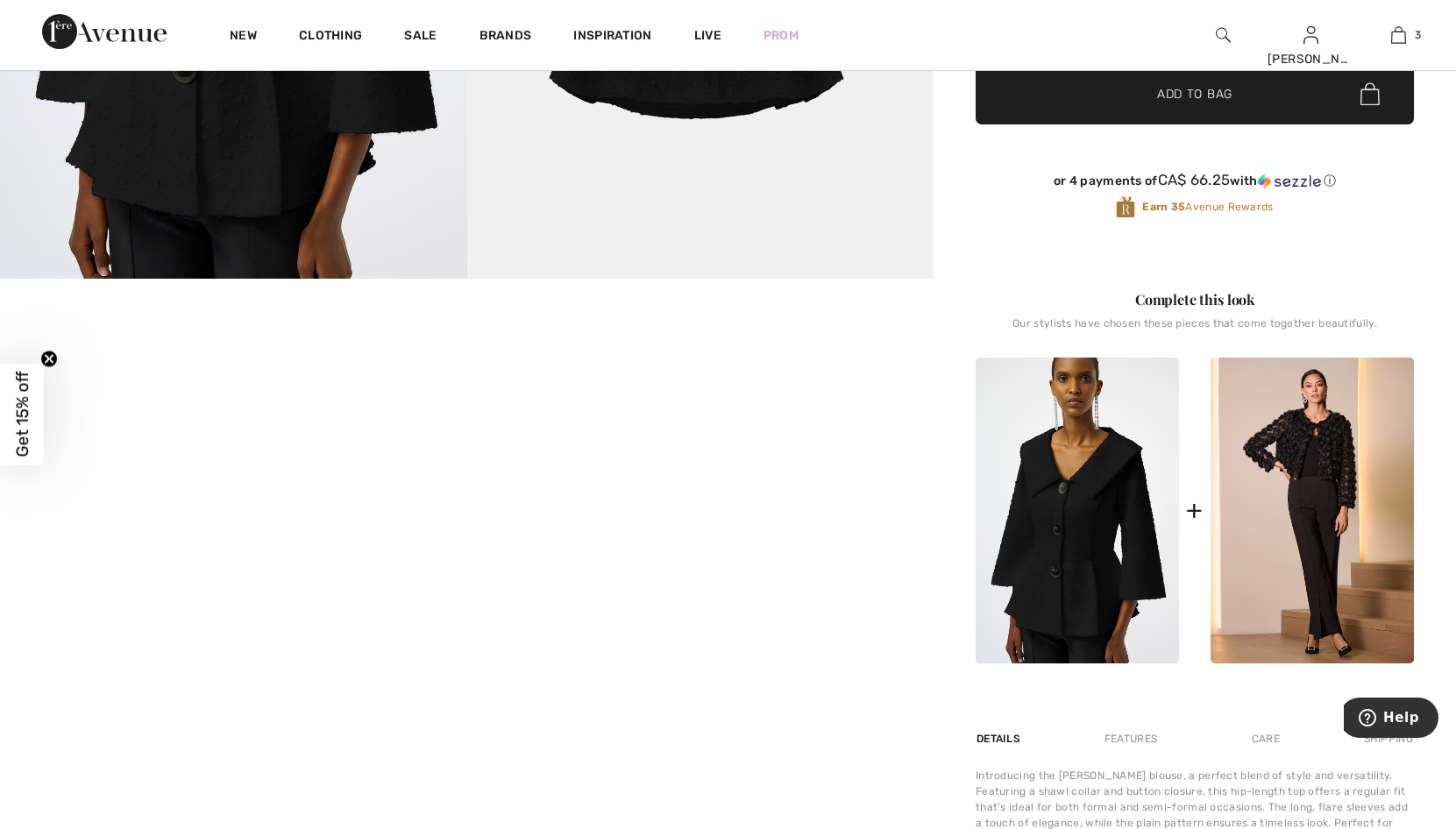
click at [125, 435] on video "Your browser does not support the video tag." at bounding box center [156, 356] width 311 height 156
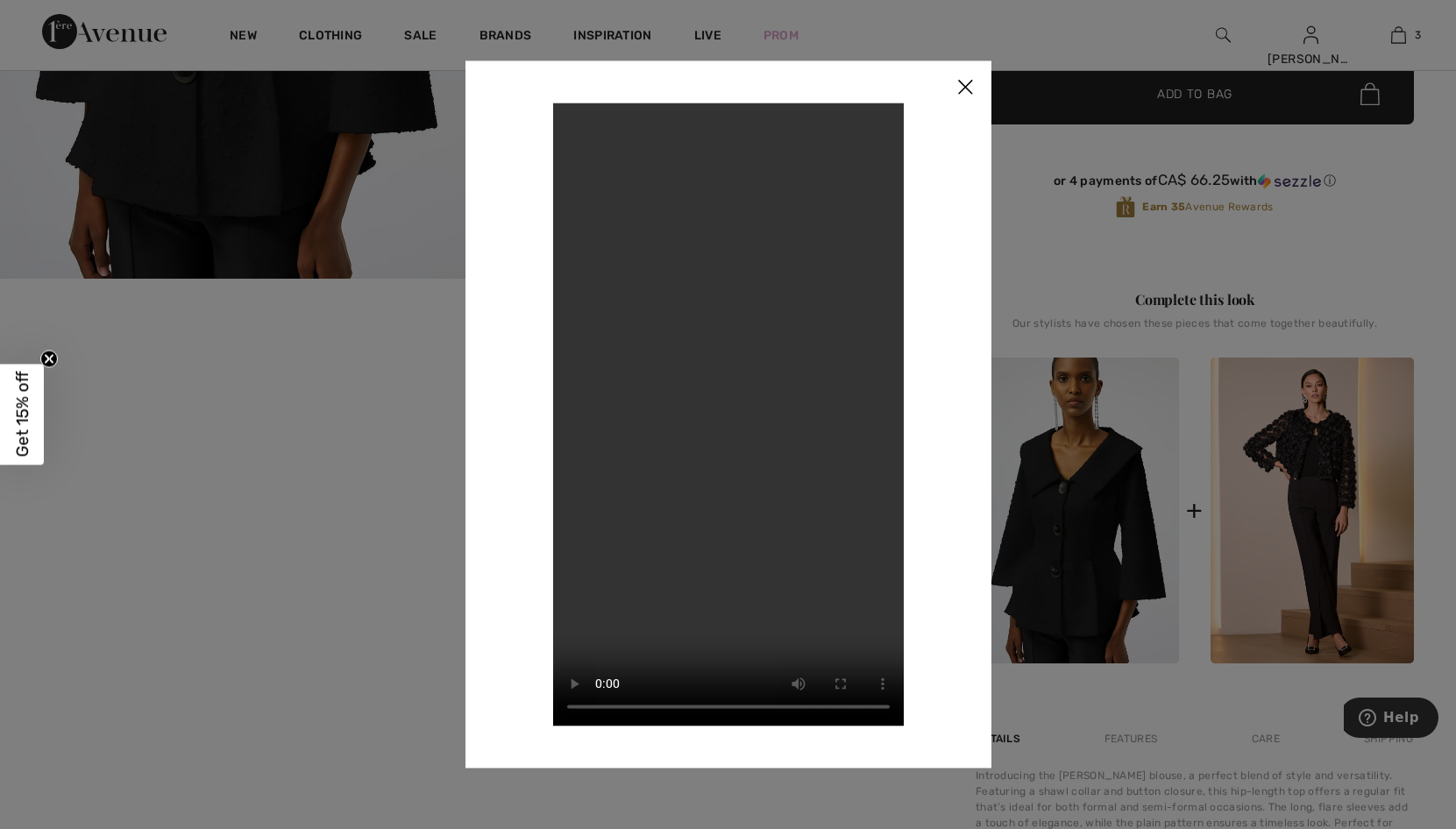
click at [958, 87] on img at bounding box center [964, 87] width 53 height 55
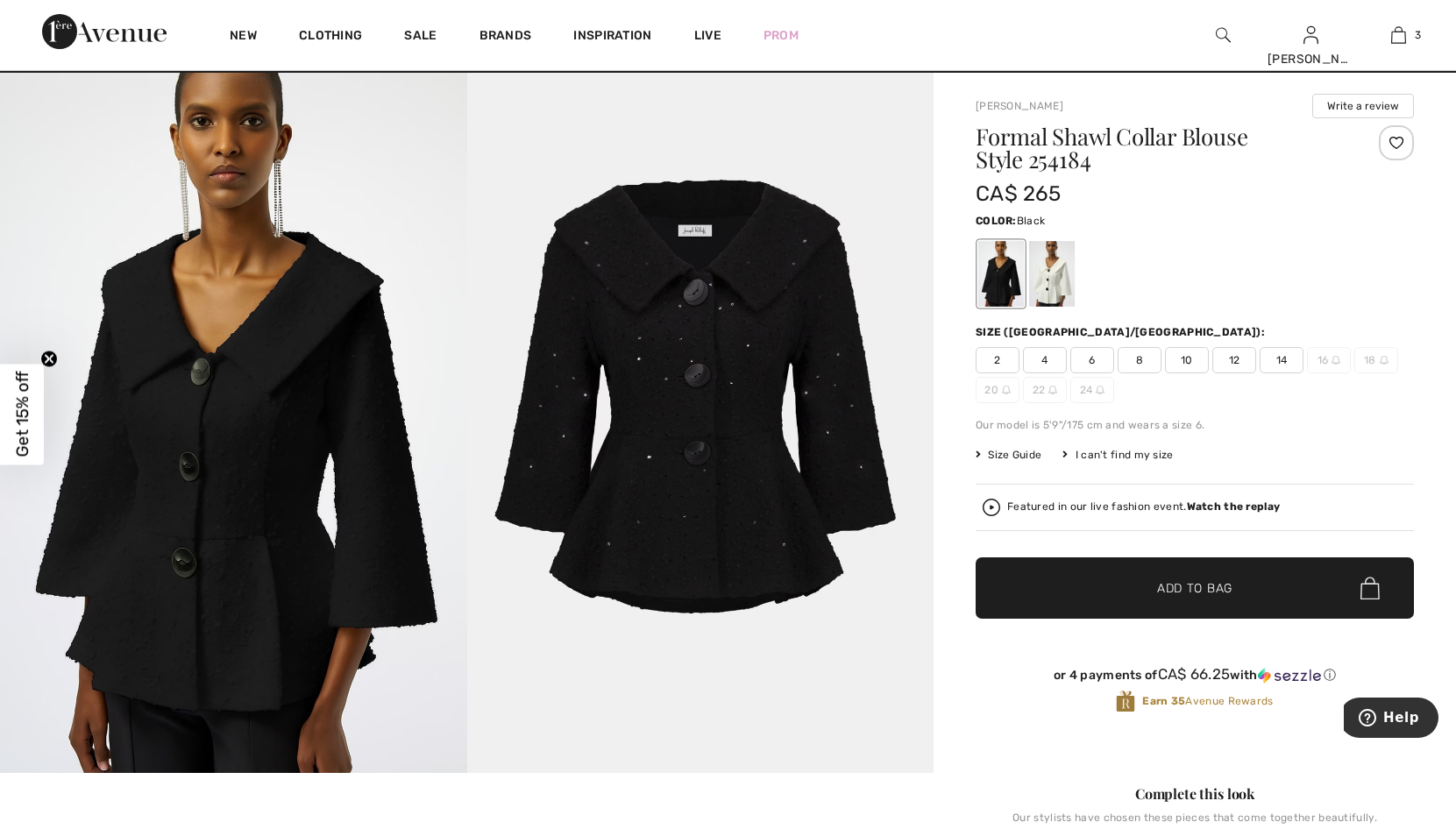
scroll to position [0, 0]
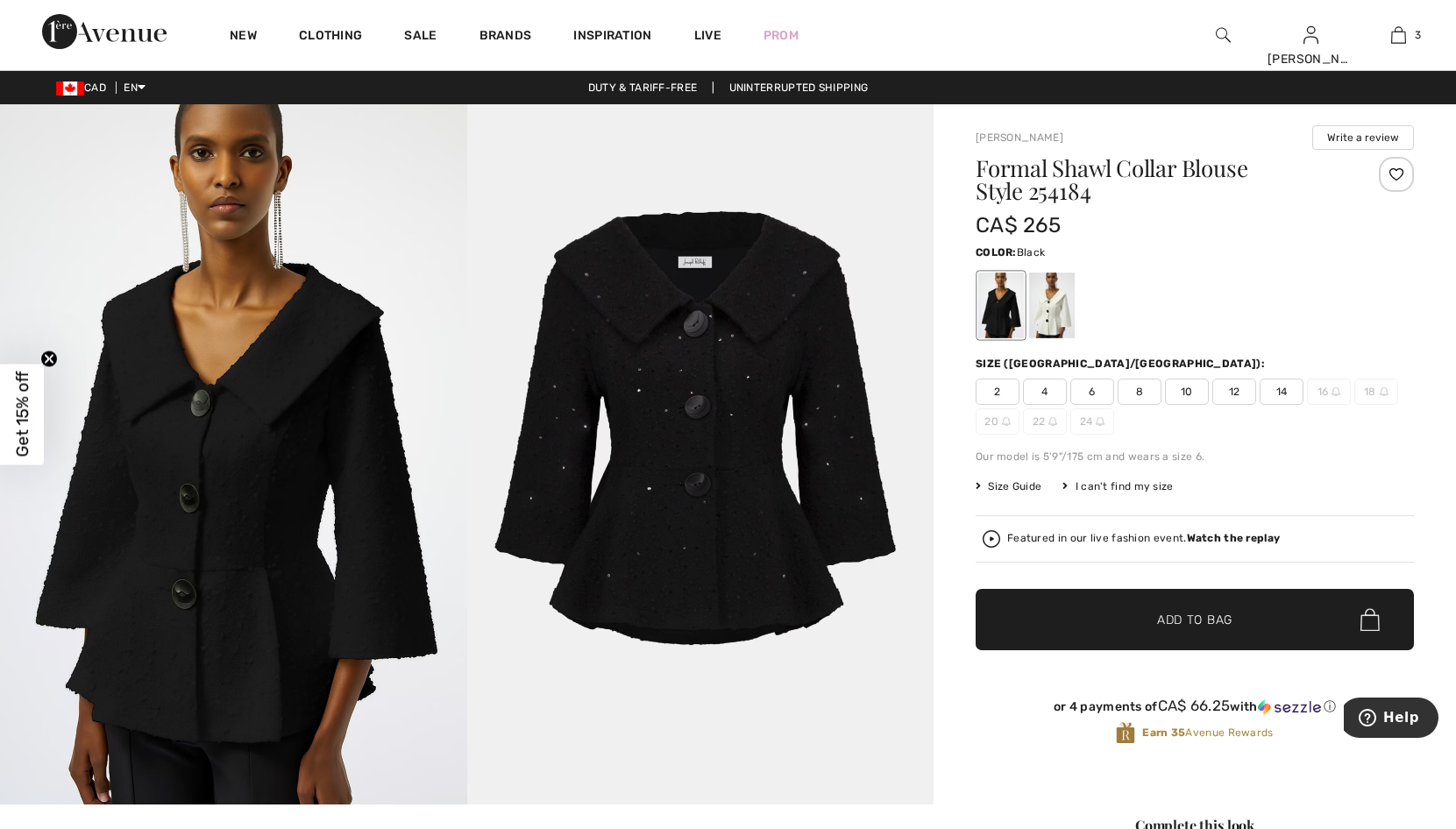
click at [1391, 170] on div at bounding box center [1396, 174] width 35 height 35
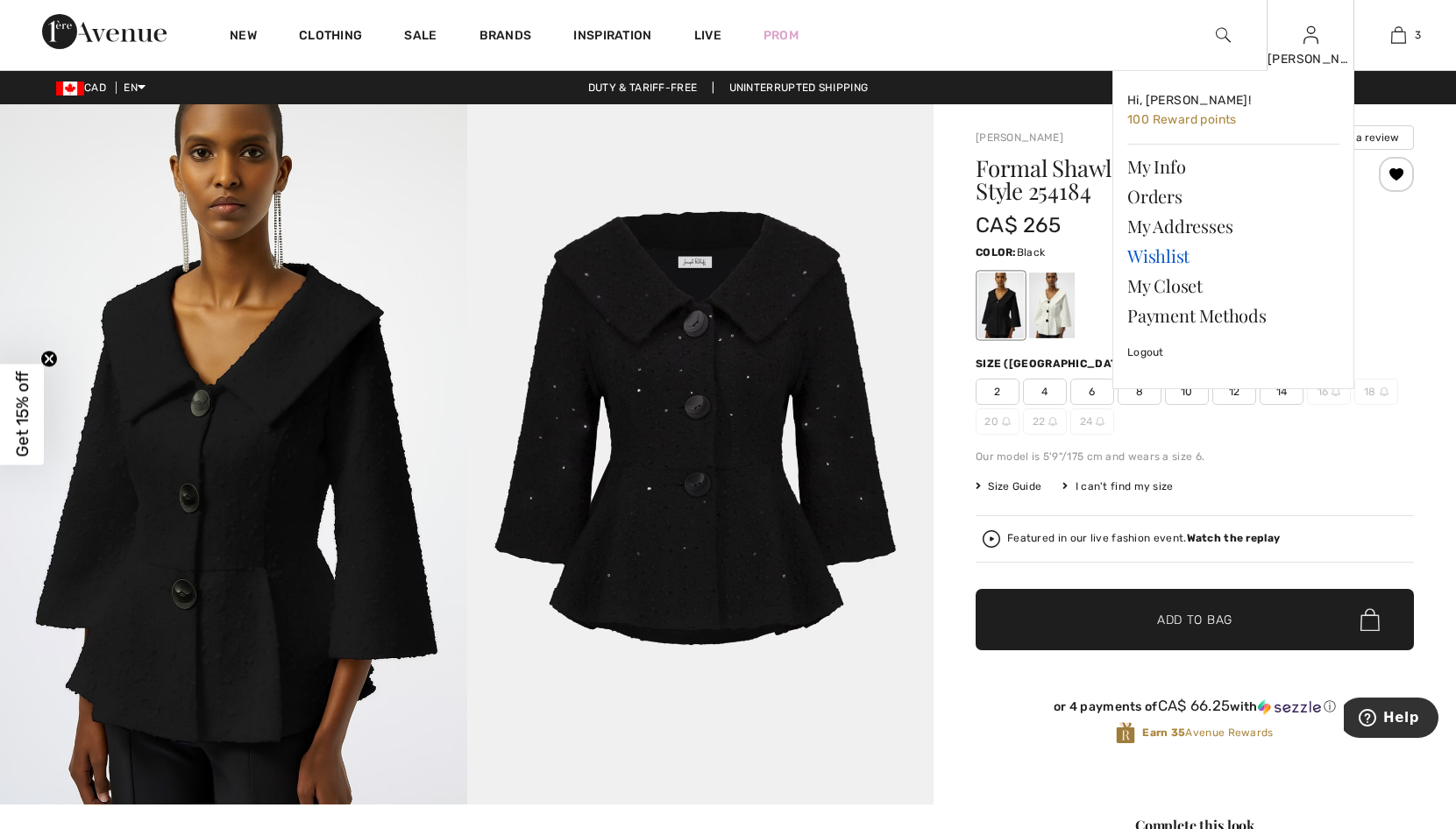
click at [1168, 253] on link "Wishlist" at bounding box center [1233, 256] width 212 height 30
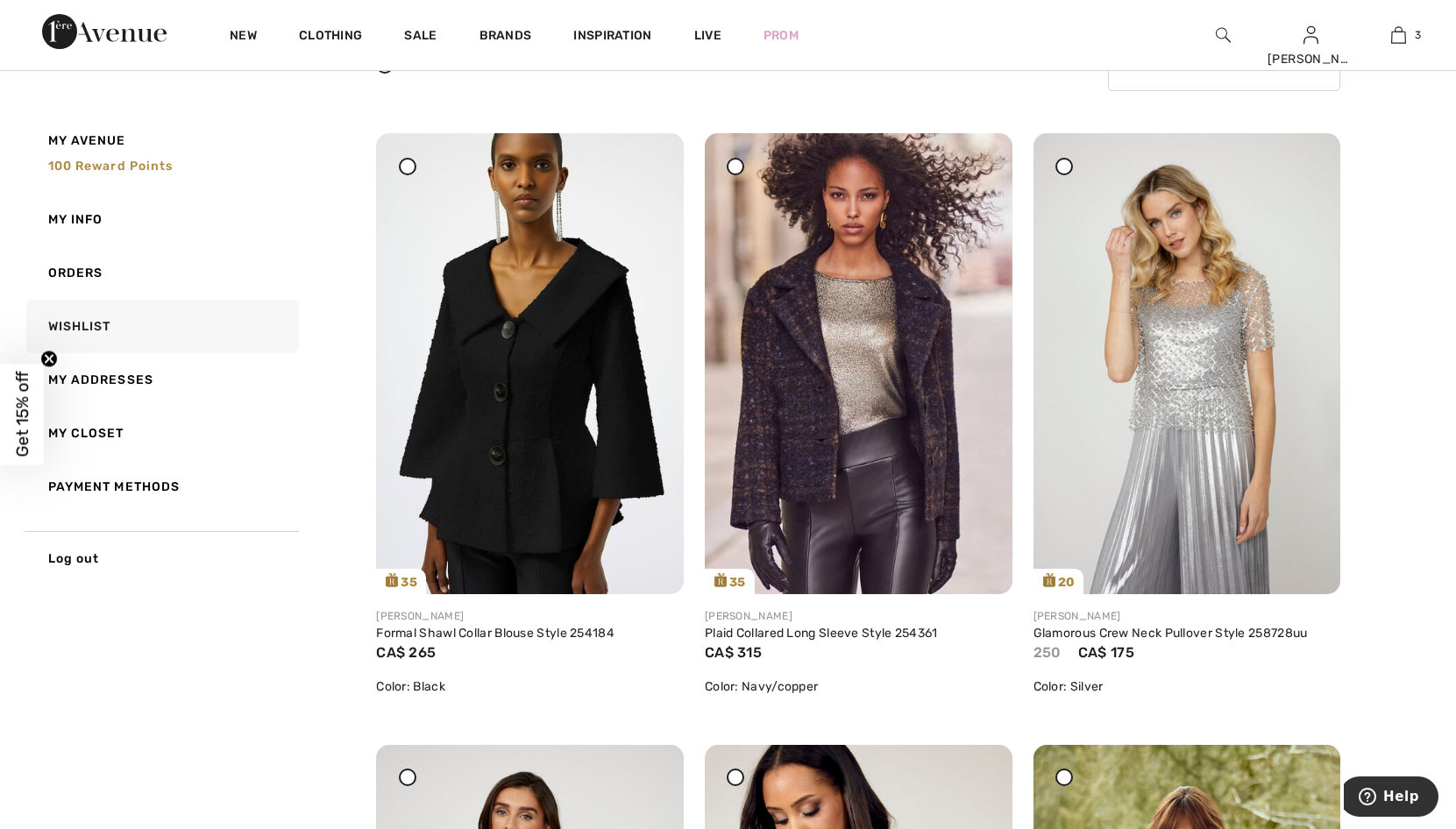
scroll to position [176, 0]
click at [905, 245] on img at bounding box center [858, 363] width 307 height 461
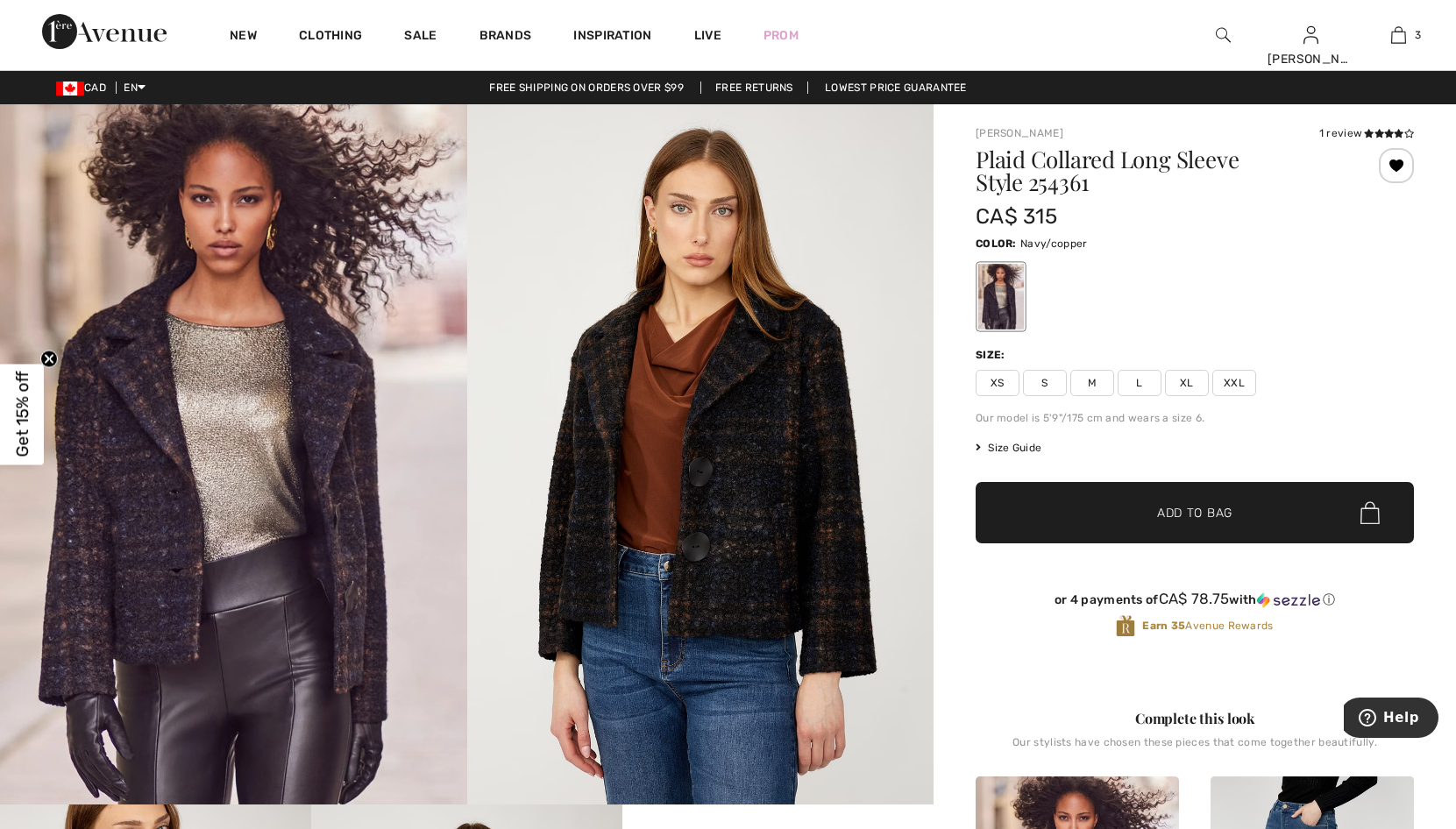
click at [1019, 449] on span "Size Guide" at bounding box center [1008, 448] width 65 height 16
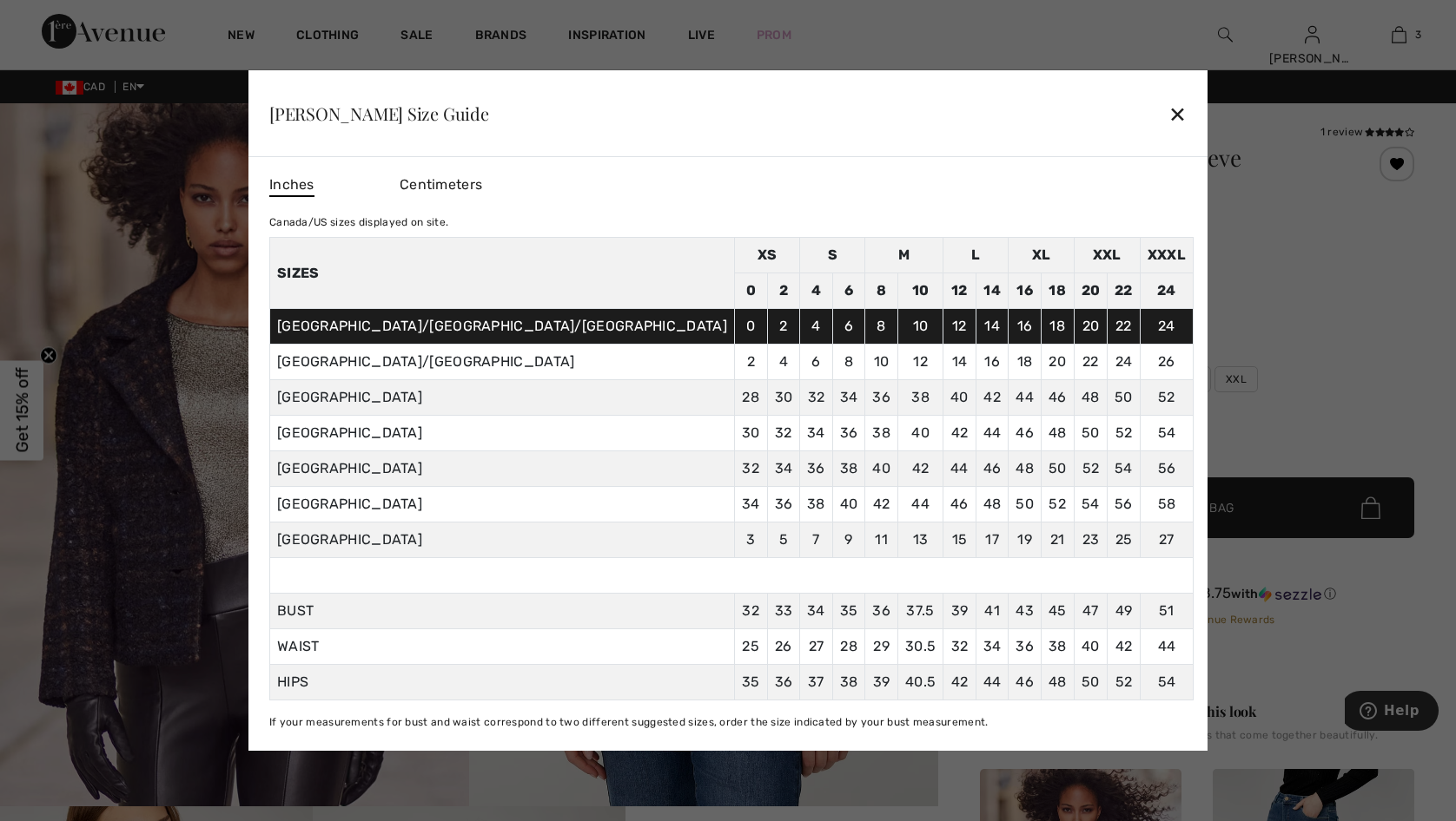
click at [1168, 109] on div "✕" at bounding box center [1177, 113] width 19 height 36
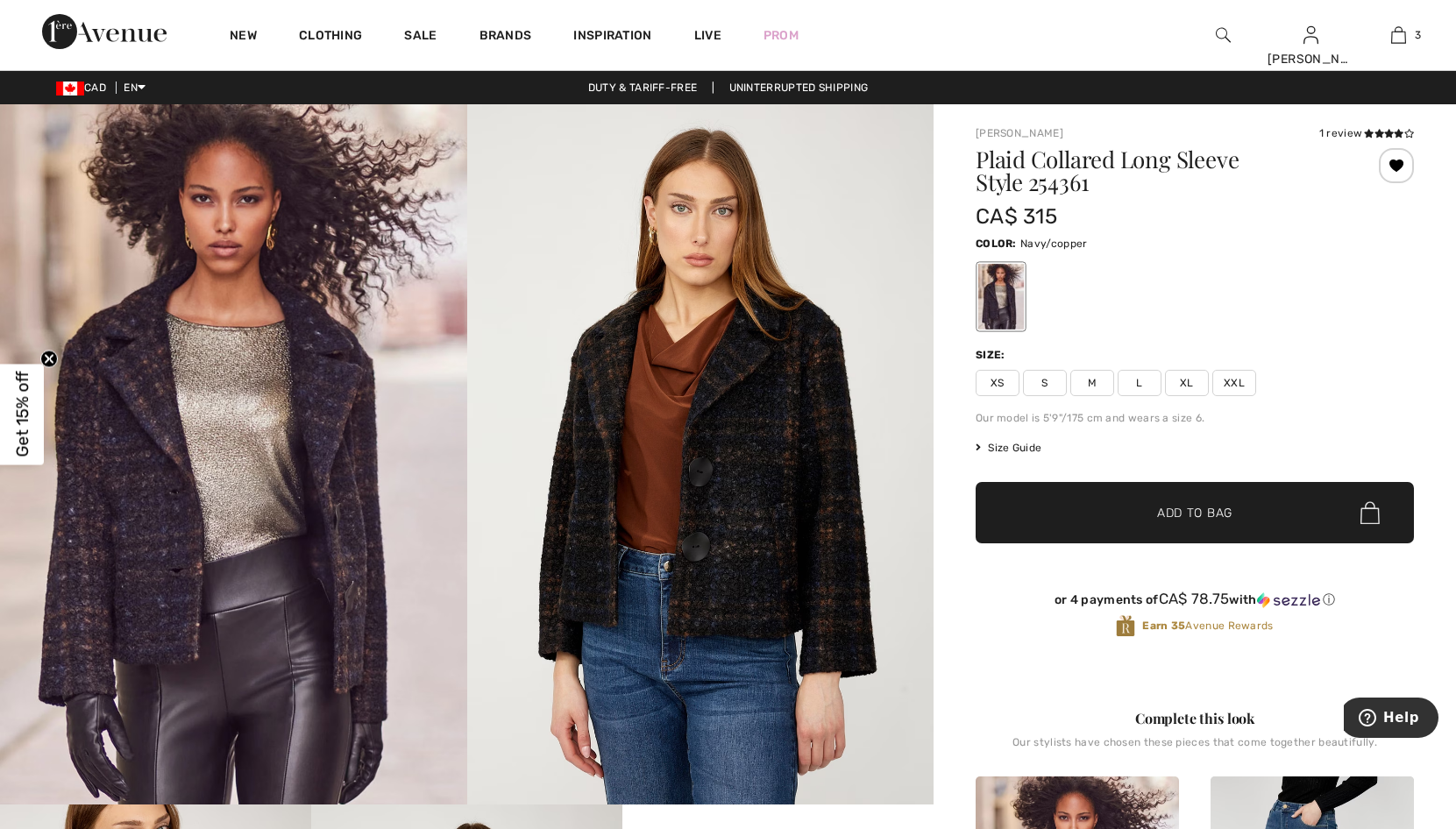
click at [1029, 447] on span "Size Guide" at bounding box center [1008, 448] width 65 height 16
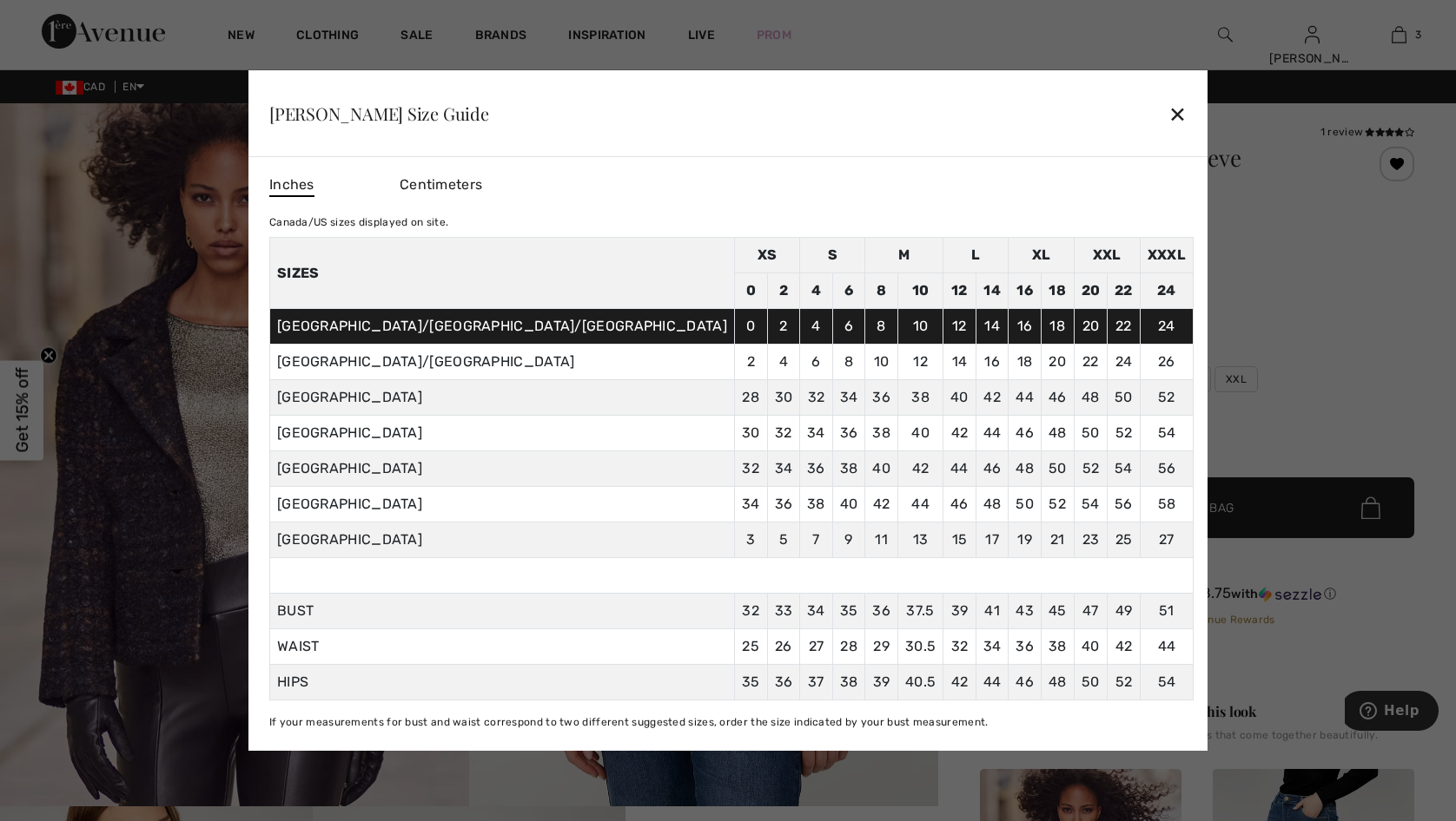
click at [1168, 101] on div "✕" at bounding box center [1177, 113] width 19 height 36
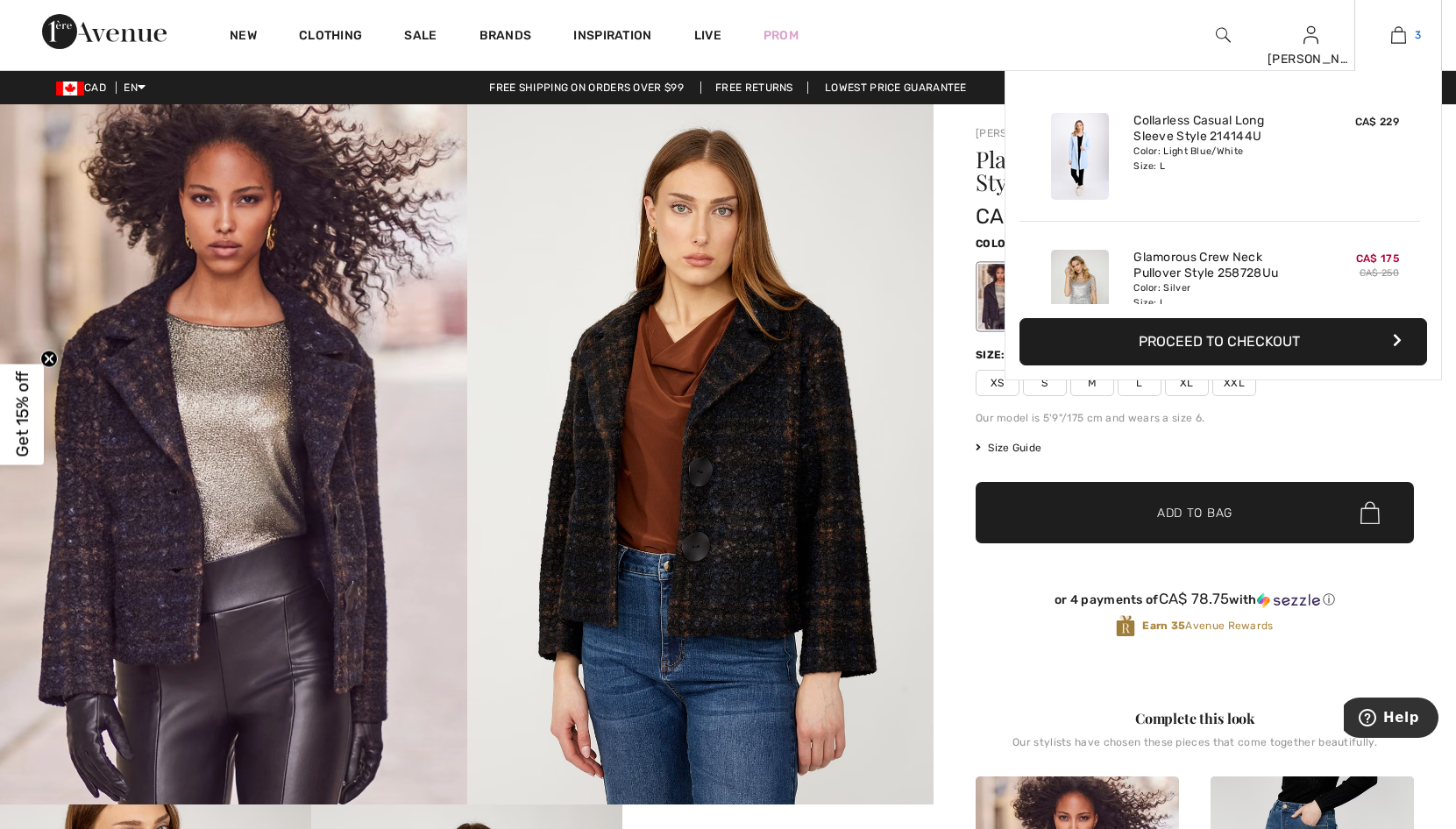
click at [1396, 37] on img at bounding box center [1398, 35] width 15 height 21
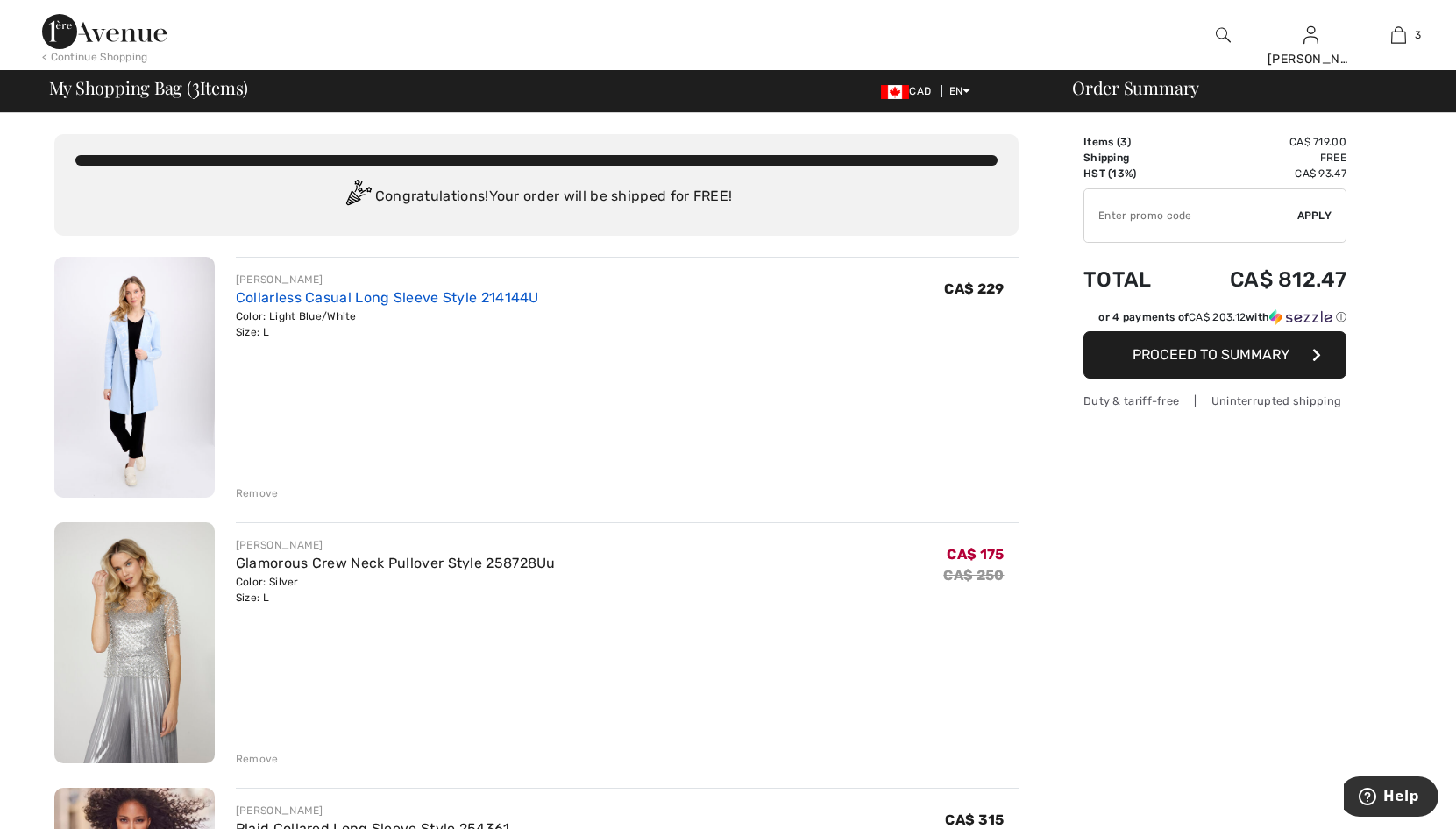
click at [327, 294] on link "Collarless Casual Long Sleeve Style 214144U" at bounding box center [388, 297] width 303 height 17
